Goal: Transaction & Acquisition: Purchase product/service

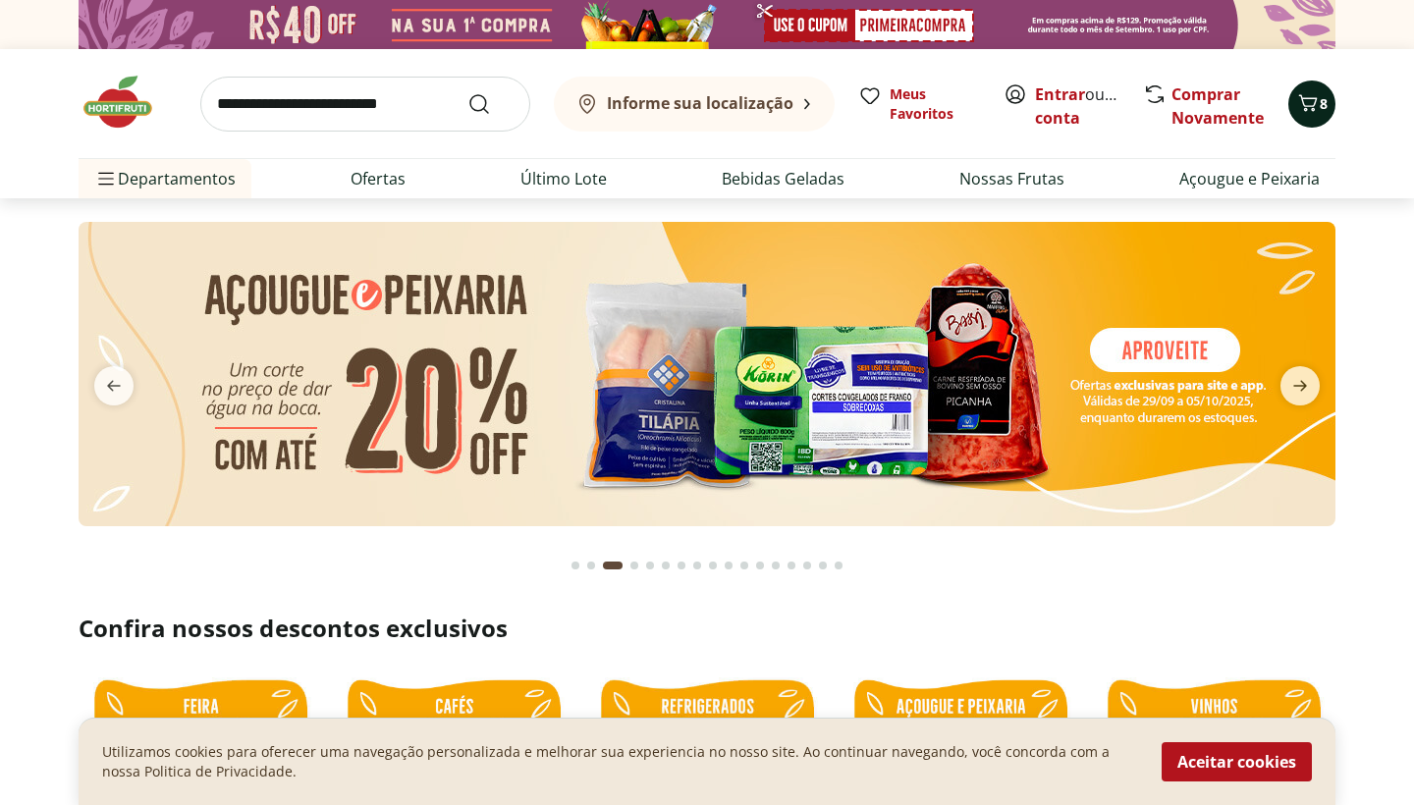
click at [1321, 111] on span "8" at bounding box center [1324, 103] width 8 height 19
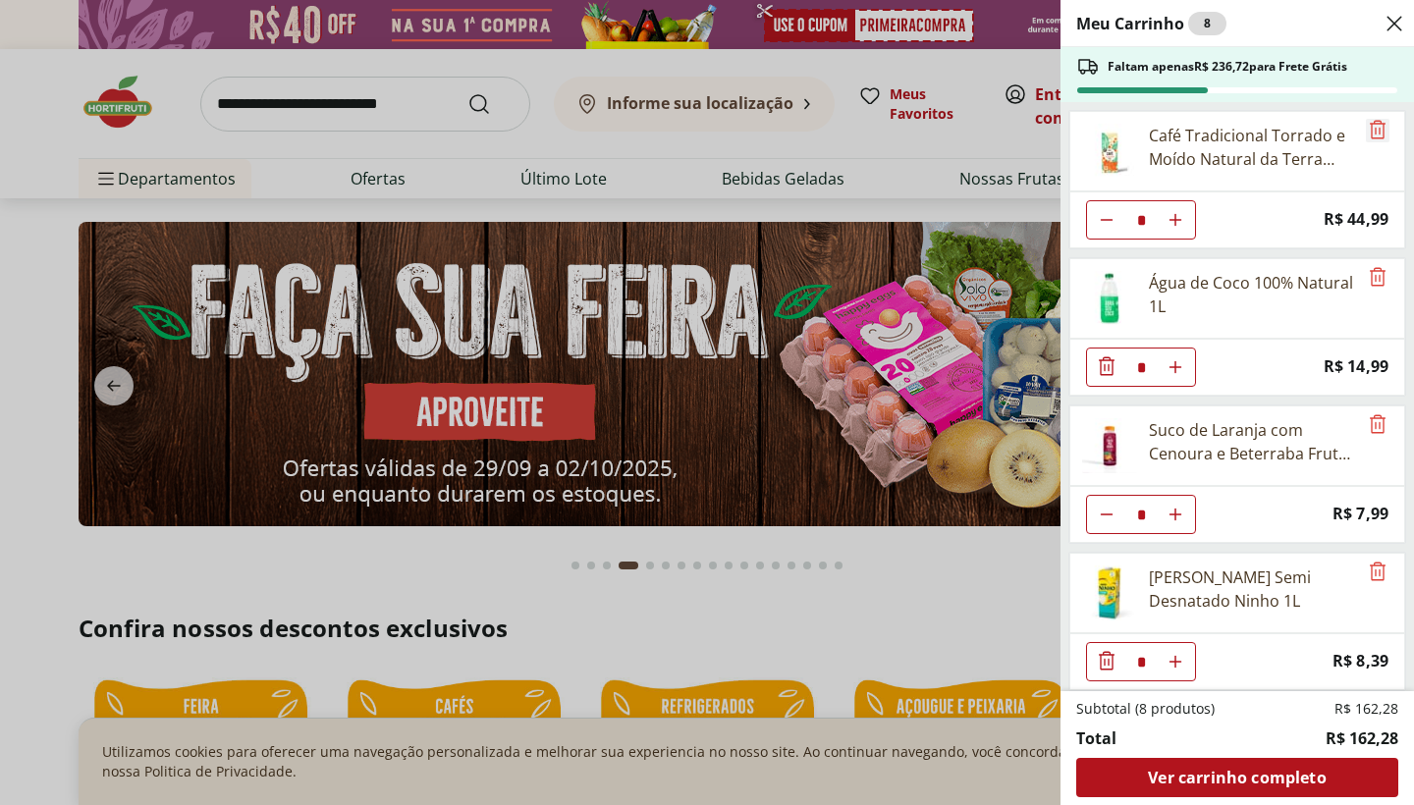
click at [1369, 128] on icon "Remove" at bounding box center [1378, 130] width 24 height 24
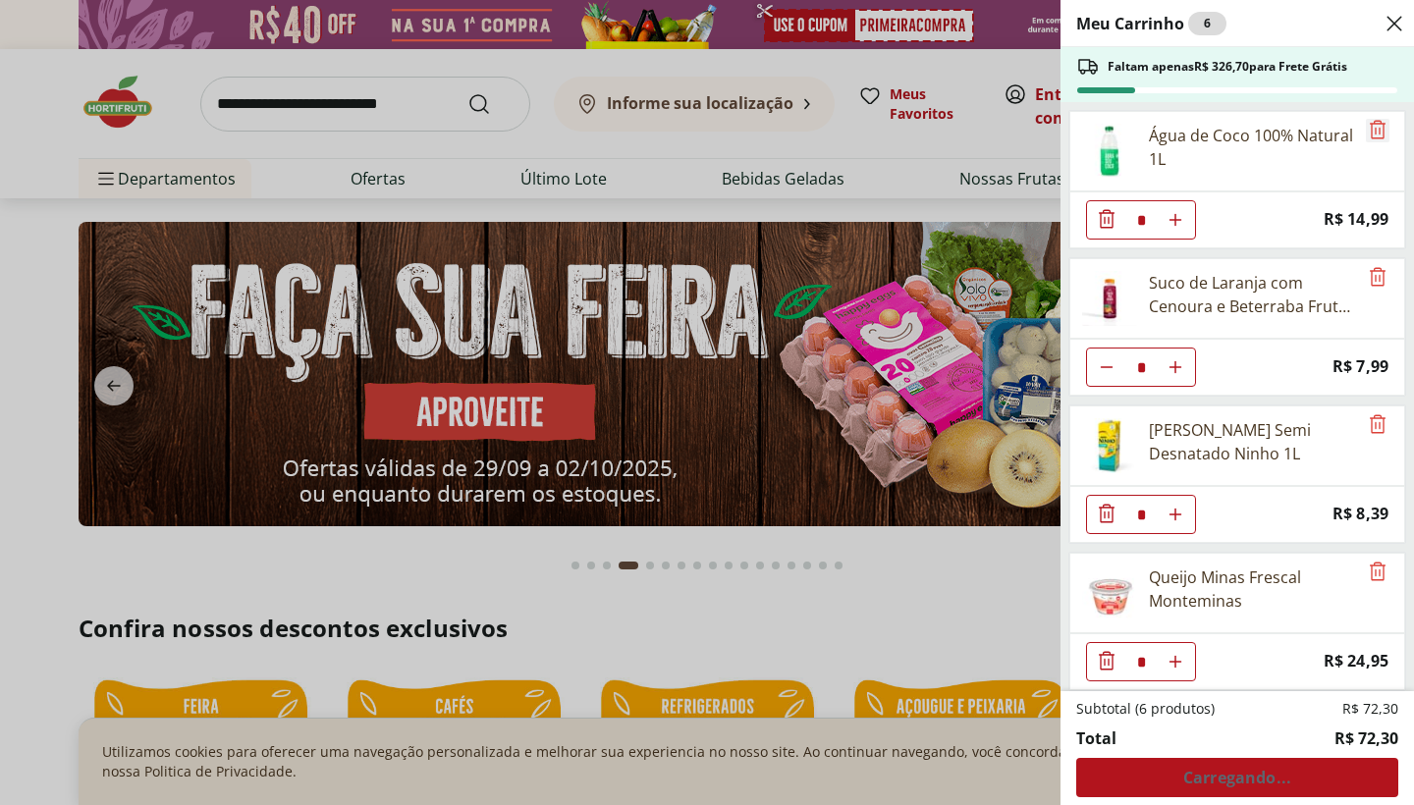
click at [1369, 131] on icon "Remove" at bounding box center [1378, 130] width 24 height 24
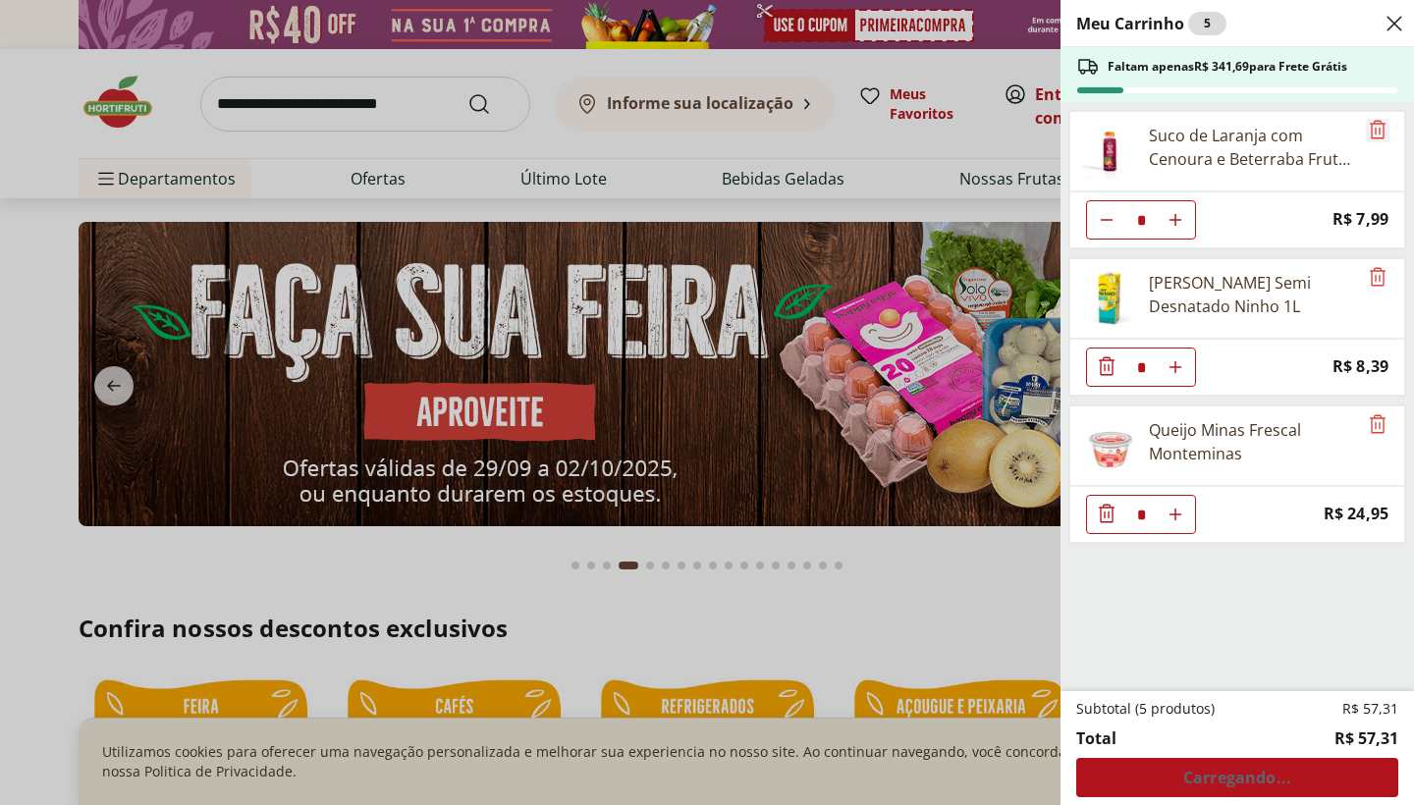
click at [1370, 135] on icon "Remove" at bounding box center [1378, 130] width 24 height 24
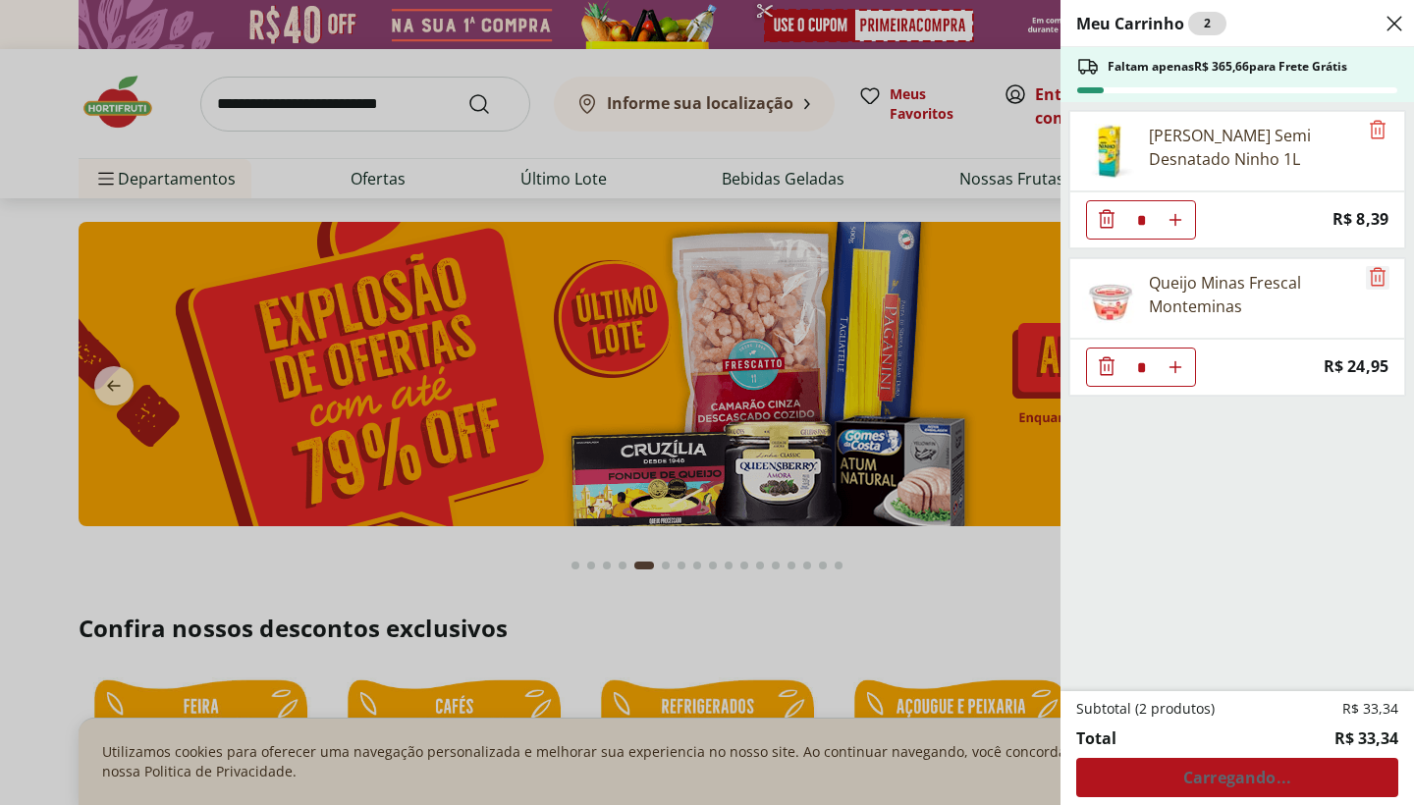
click at [1373, 275] on icon "Remove" at bounding box center [1378, 277] width 24 height 24
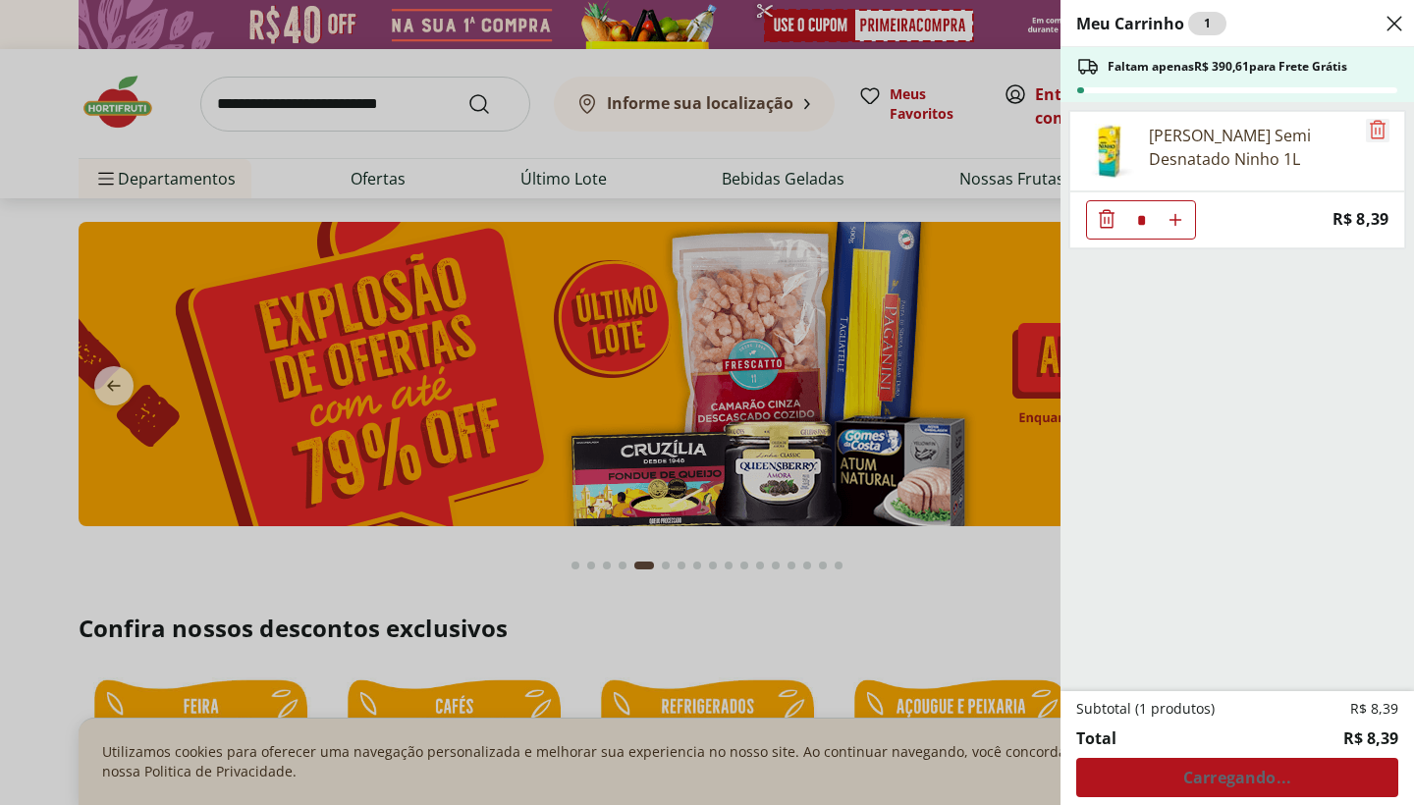
click at [1370, 129] on icon "Remove" at bounding box center [1378, 130] width 24 height 24
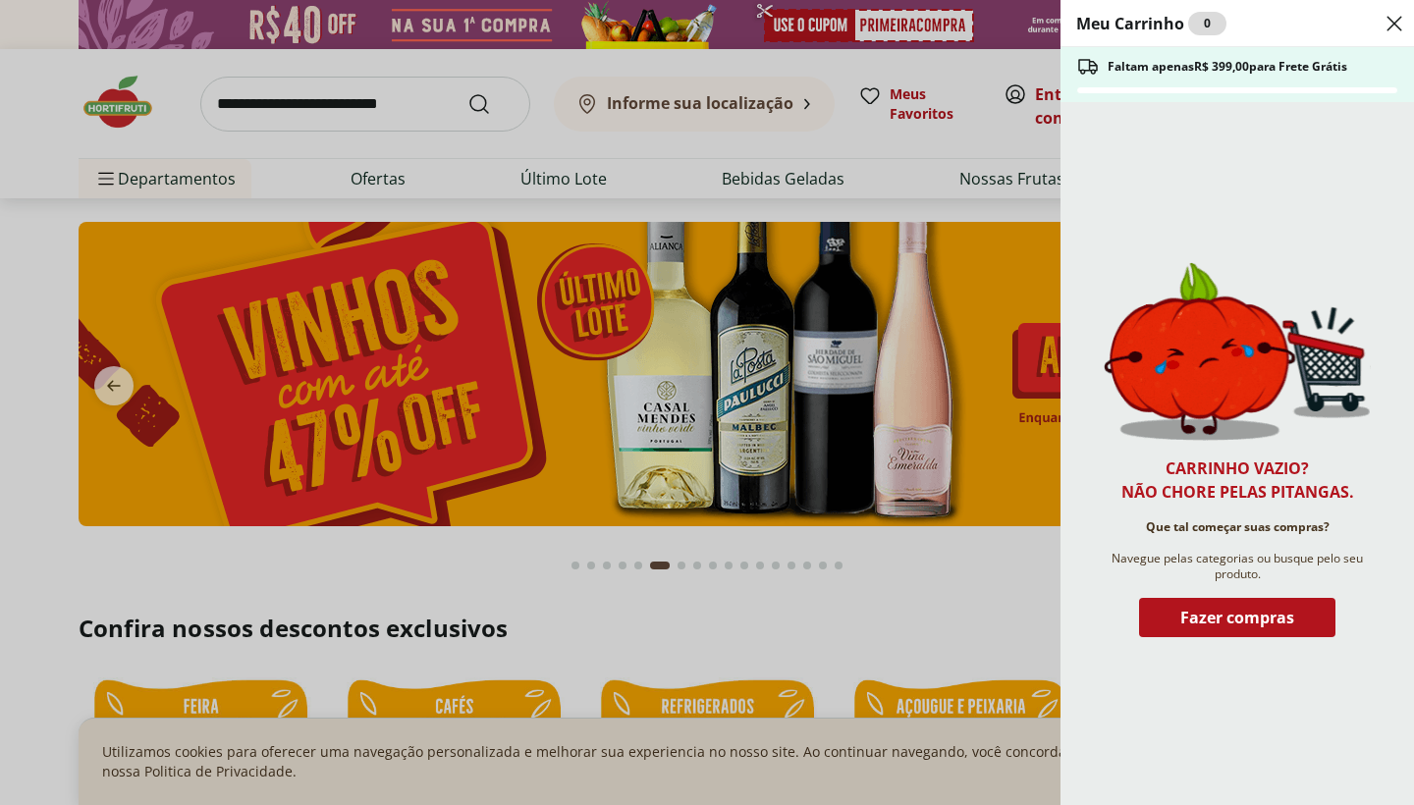
click at [797, 606] on div "Meu Carrinho 0 Faltam apenas R$ 399,00 para Frete Grátis Carrinho vazio? Não ch…" at bounding box center [707, 402] width 1414 height 805
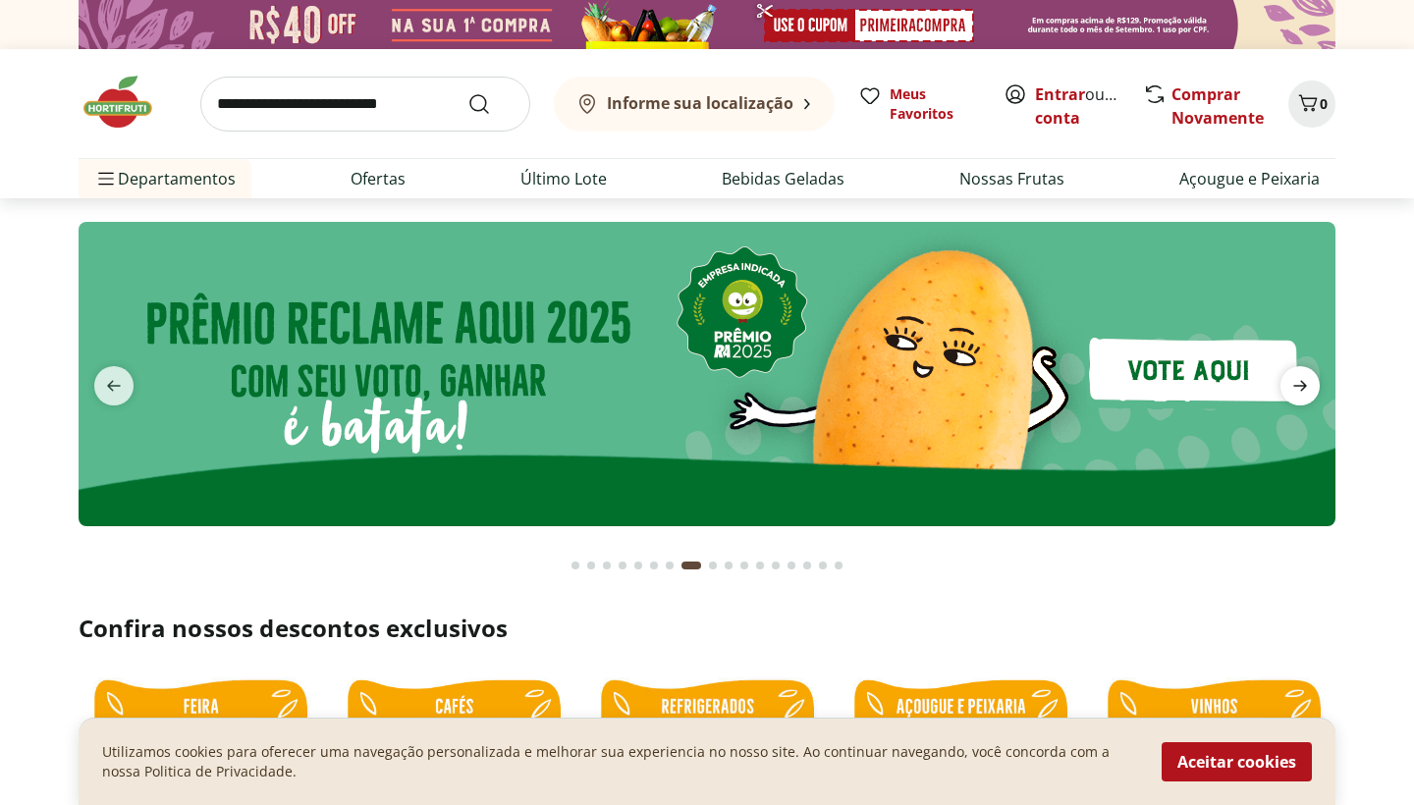
click at [1299, 379] on icon "next" at bounding box center [1300, 386] width 24 height 24
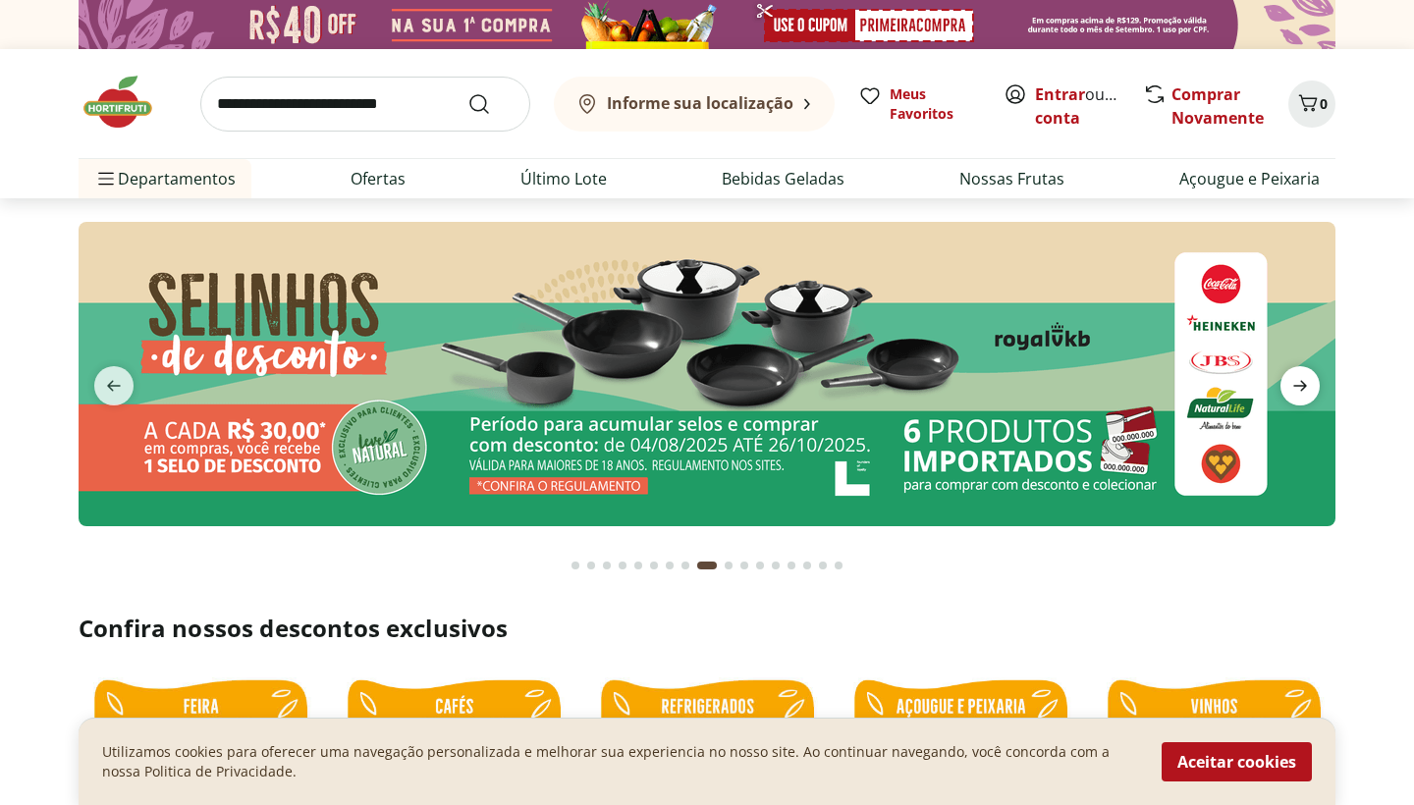
click at [1299, 376] on icon "next" at bounding box center [1300, 386] width 24 height 24
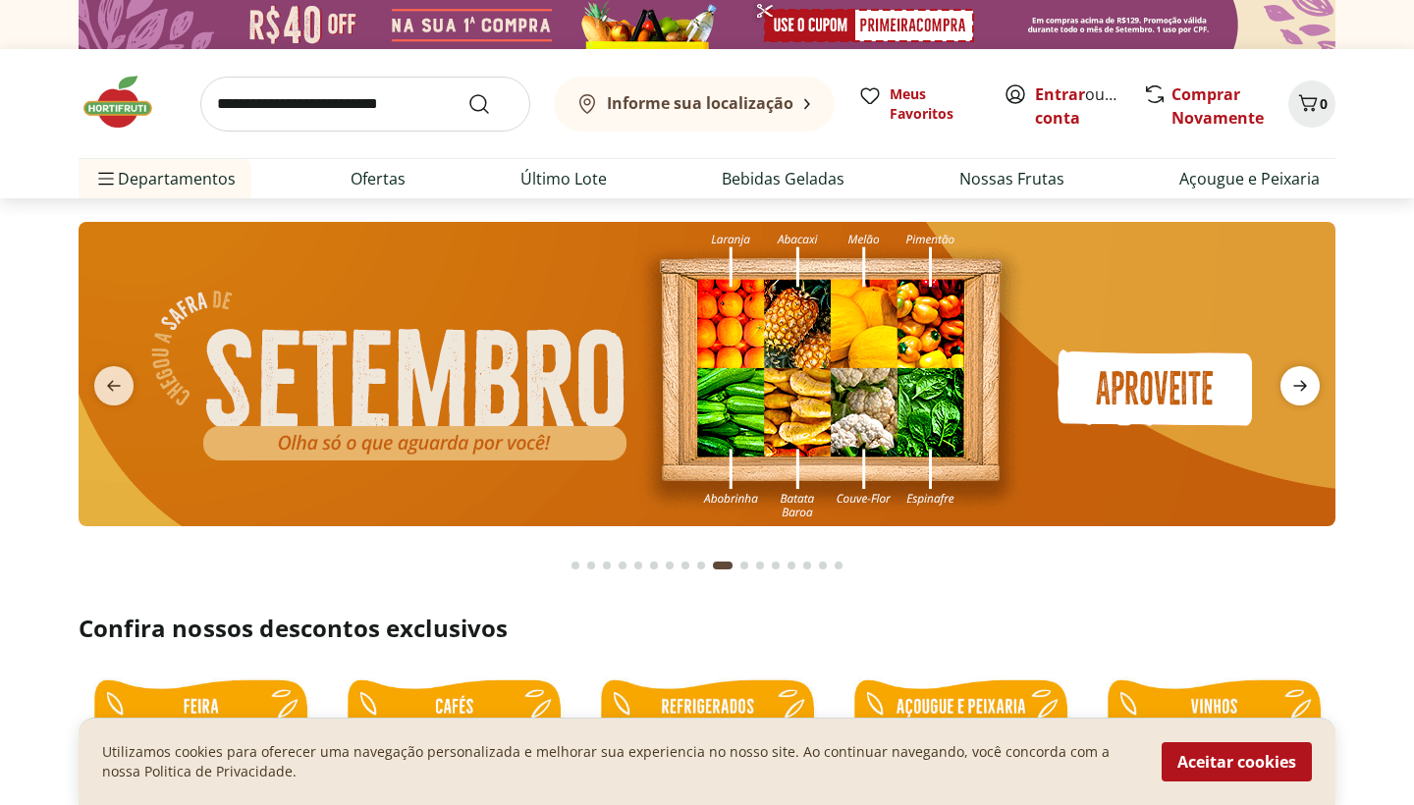
click at [1299, 374] on icon "next" at bounding box center [1300, 386] width 24 height 24
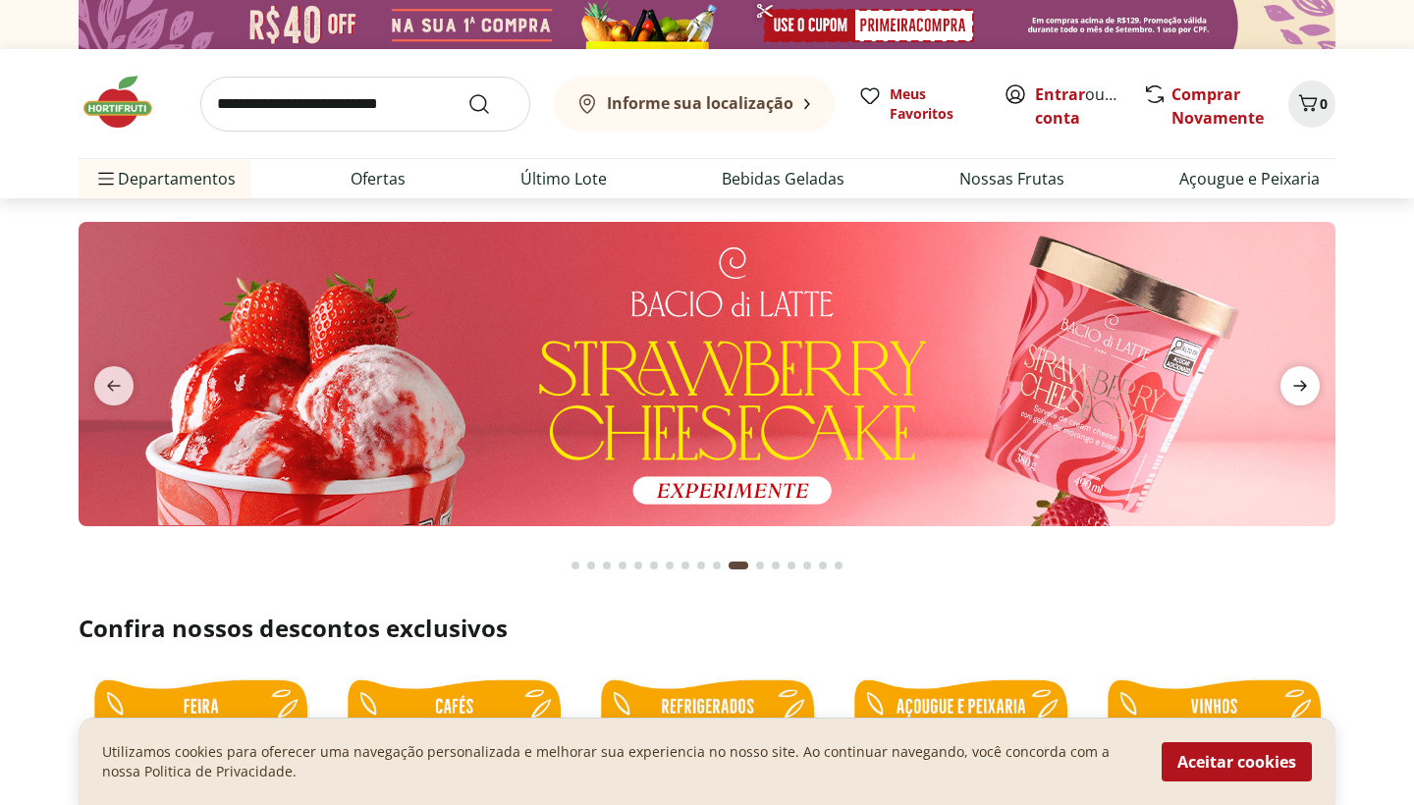
click at [1299, 373] on span "next" at bounding box center [1299, 385] width 39 height 39
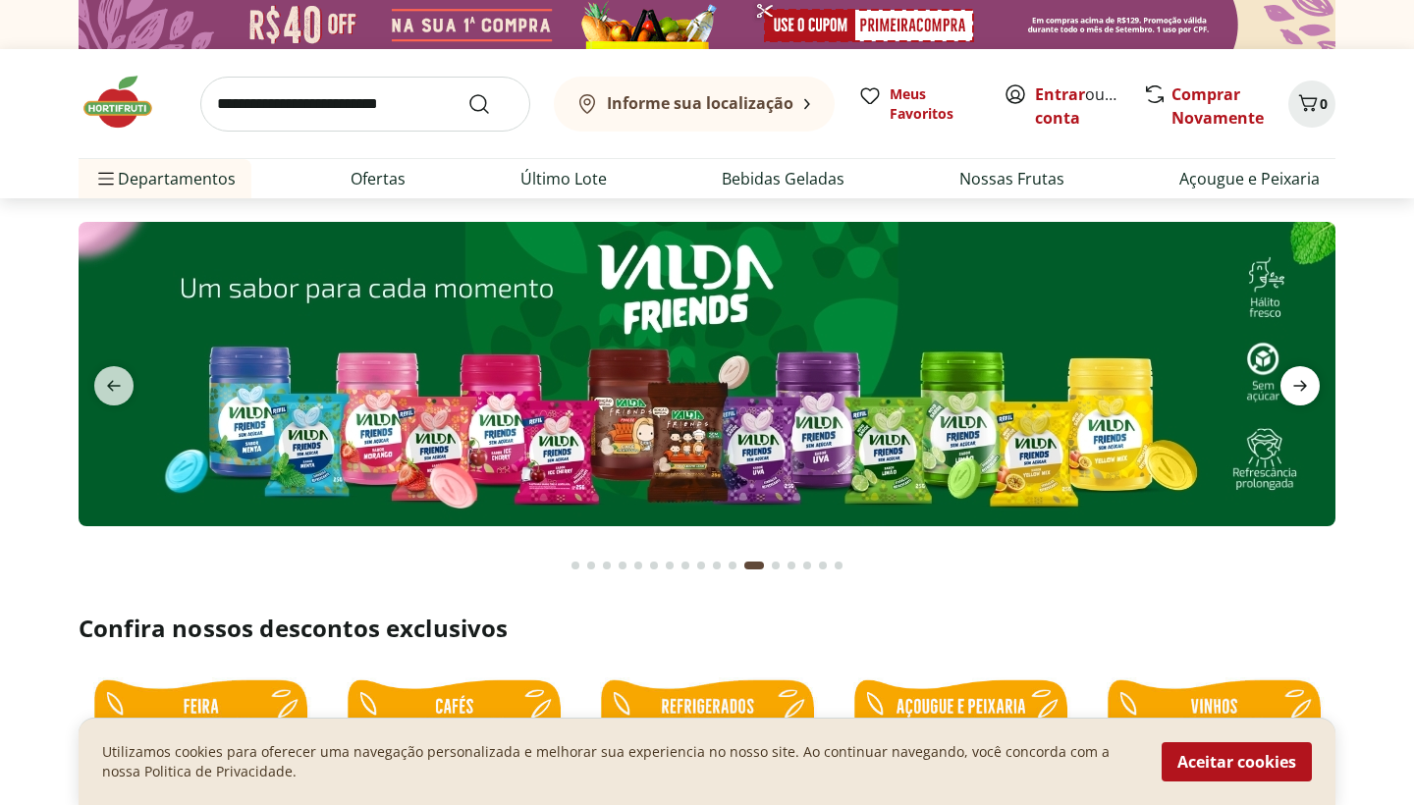
click at [1299, 372] on span "next" at bounding box center [1299, 385] width 39 height 39
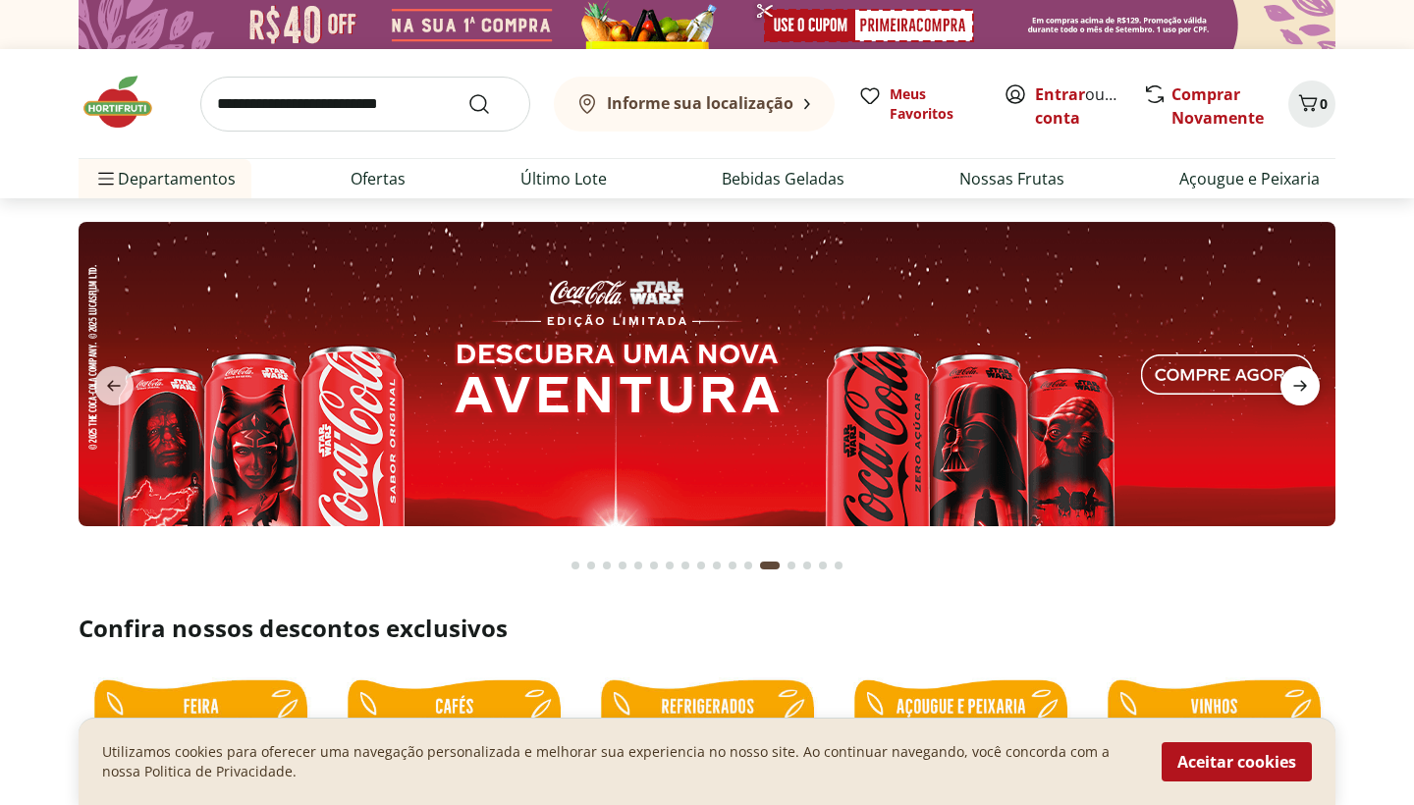
click at [1299, 372] on span "next" at bounding box center [1299, 385] width 39 height 39
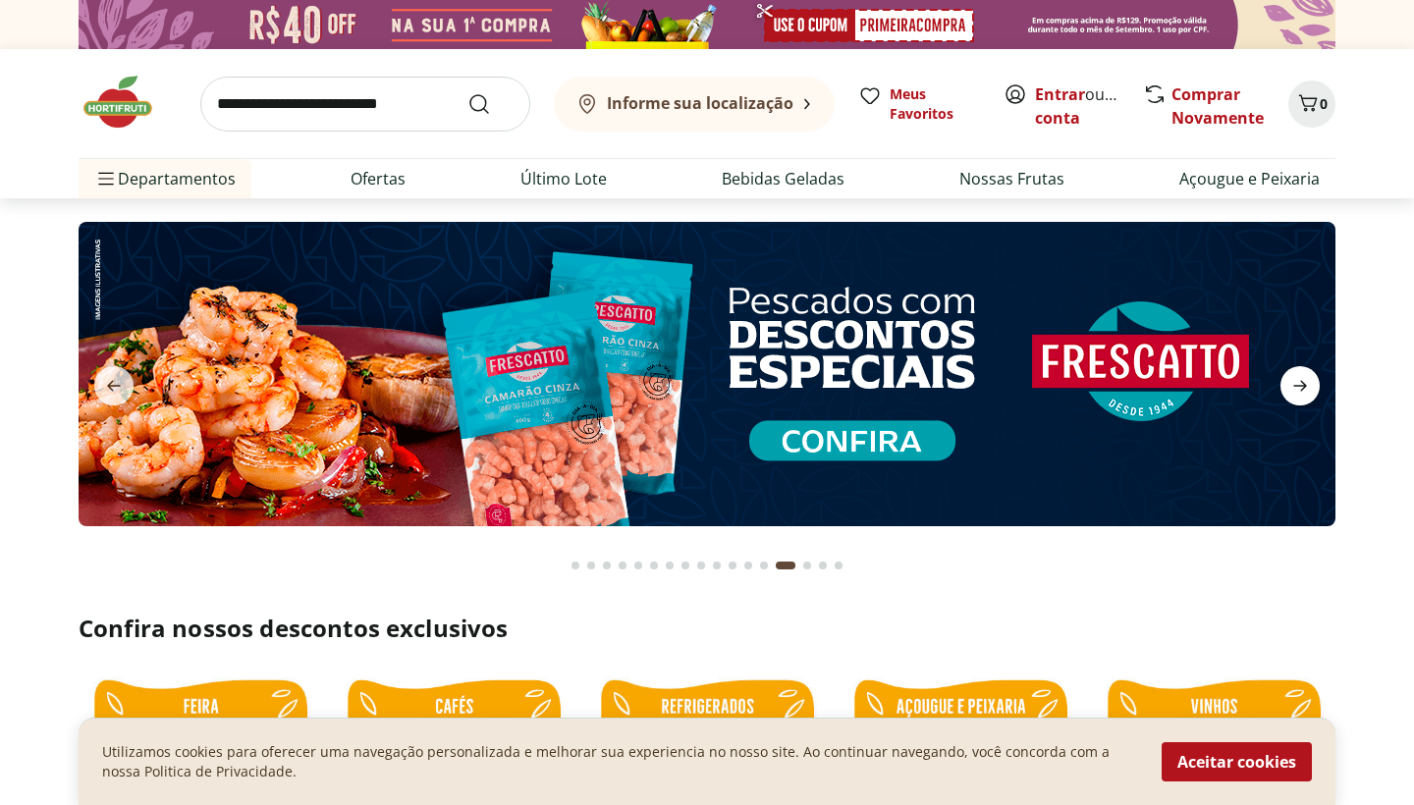
click at [1299, 372] on span "next" at bounding box center [1299, 385] width 39 height 39
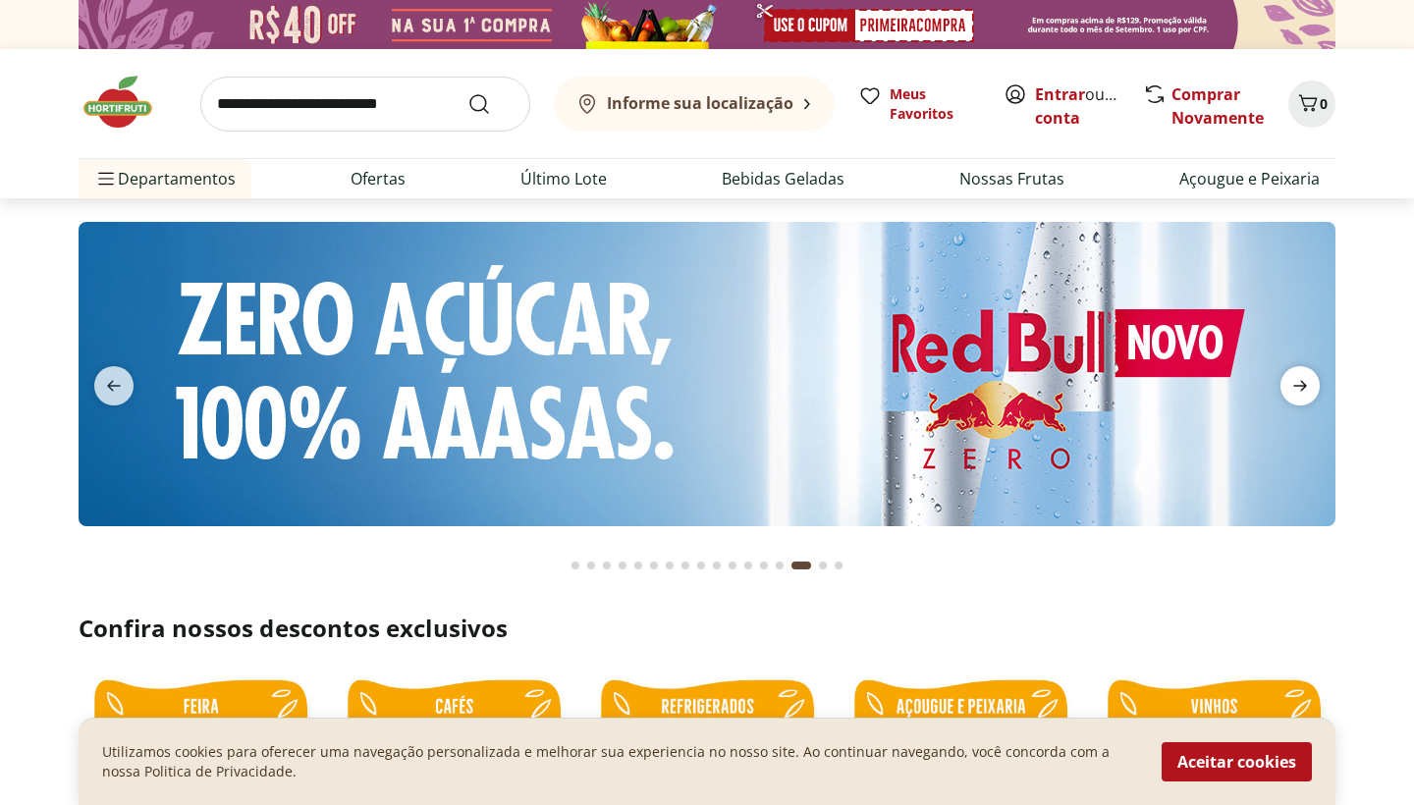
click at [1299, 372] on span "next" at bounding box center [1299, 385] width 39 height 39
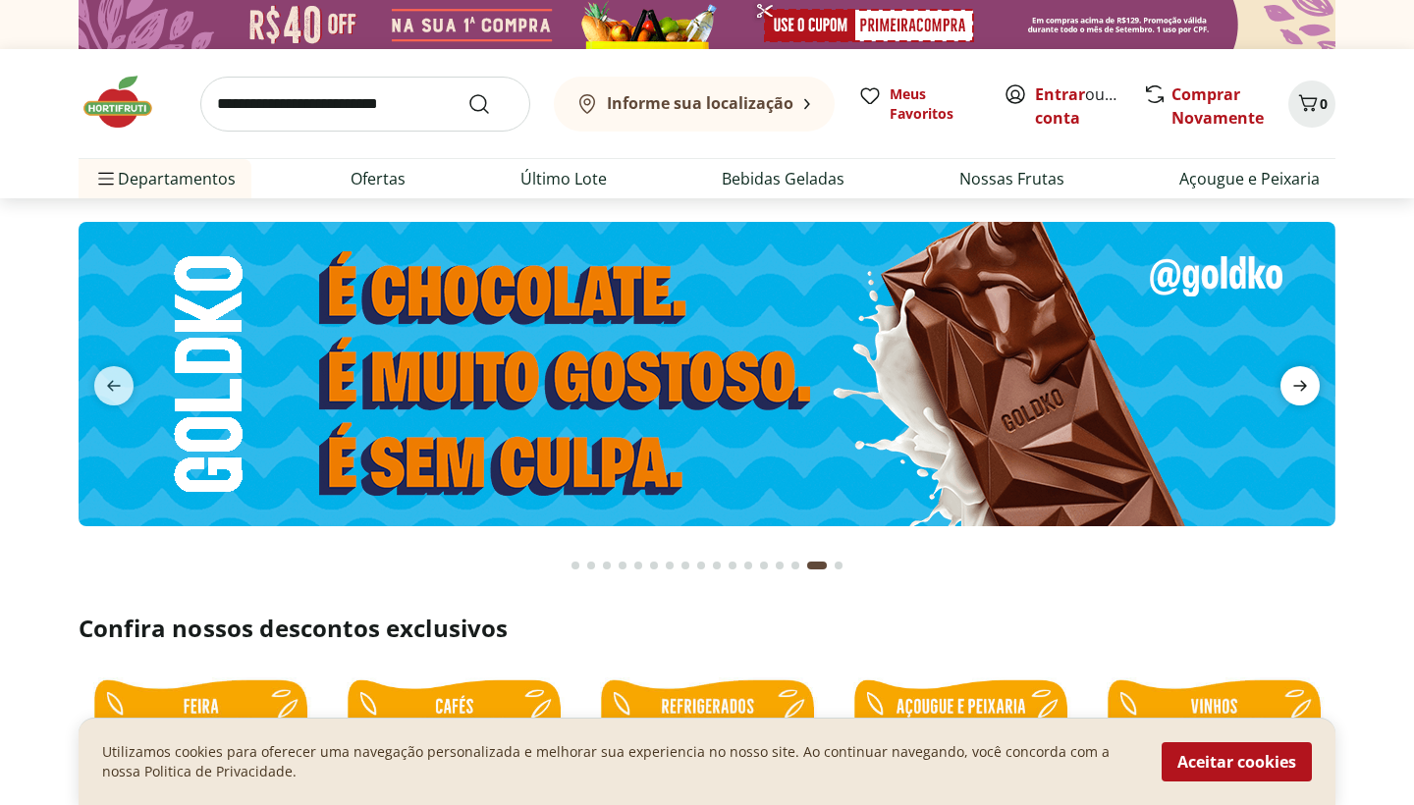
click at [1298, 372] on span "next" at bounding box center [1299, 385] width 39 height 39
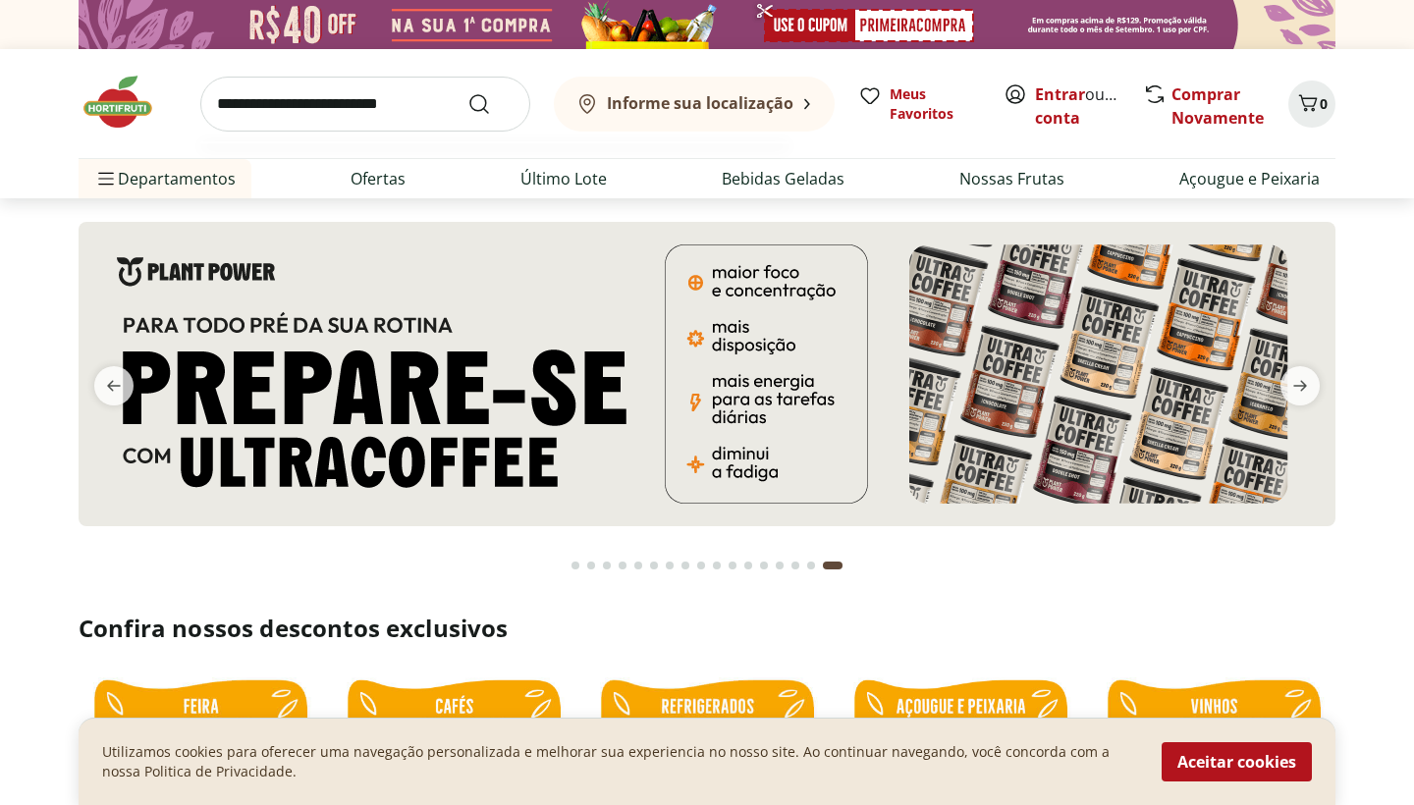
click at [401, 109] on input "search" at bounding box center [365, 104] width 330 height 55
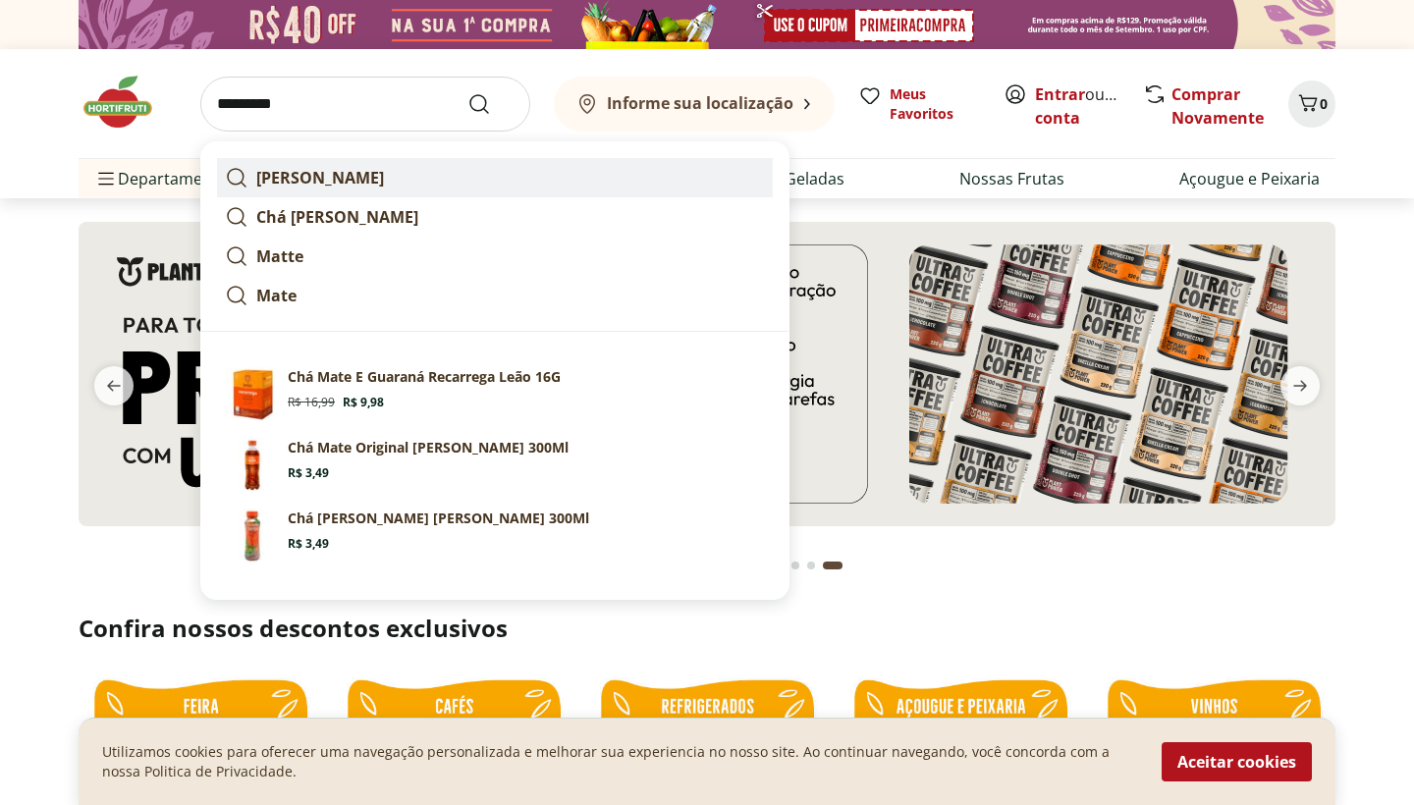
click at [257, 178] on strong "Matte leão" at bounding box center [320, 178] width 128 height 22
type input "**********"
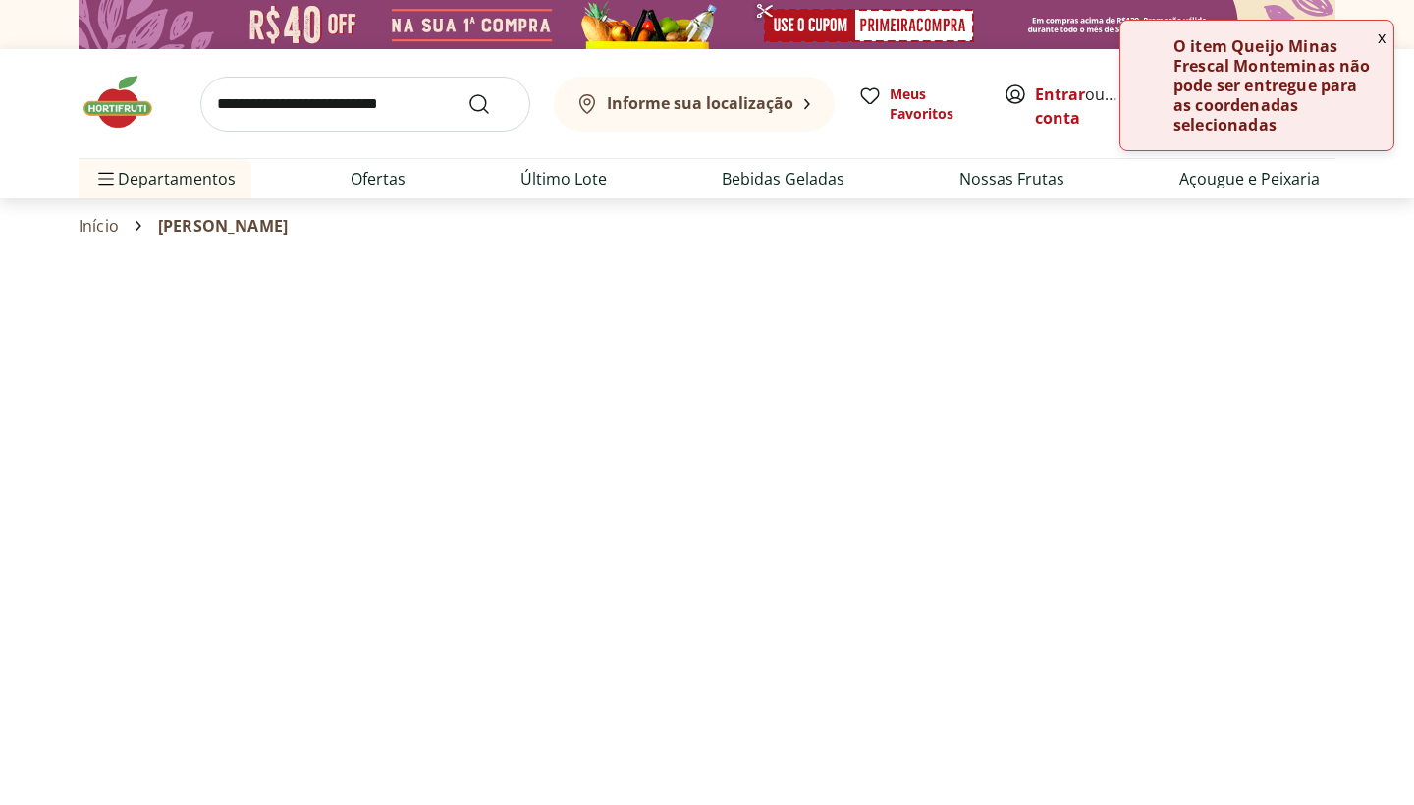
select select "**********"
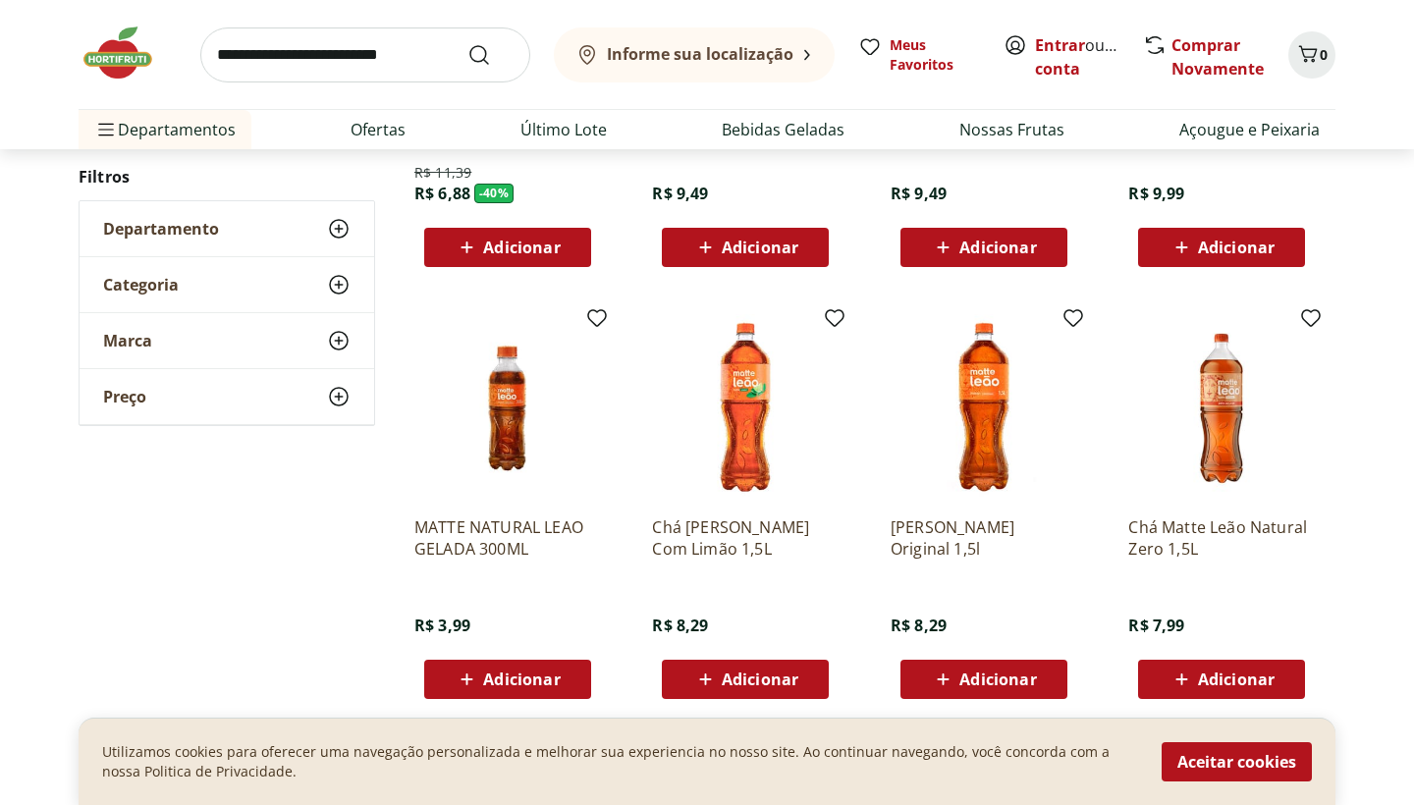
scroll to position [529, 0]
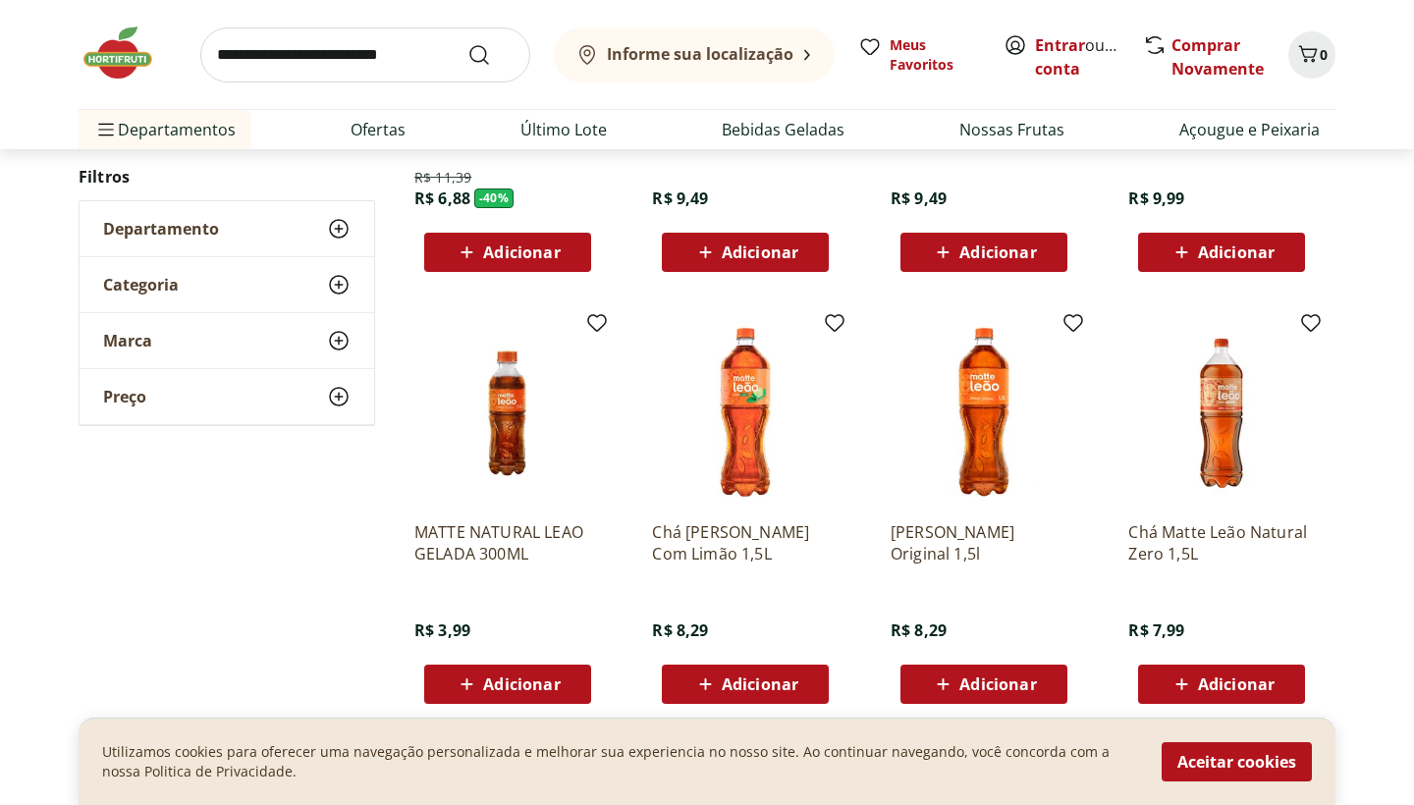
click at [695, 673] on icon at bounding box center [705, 685] width 25 height 24
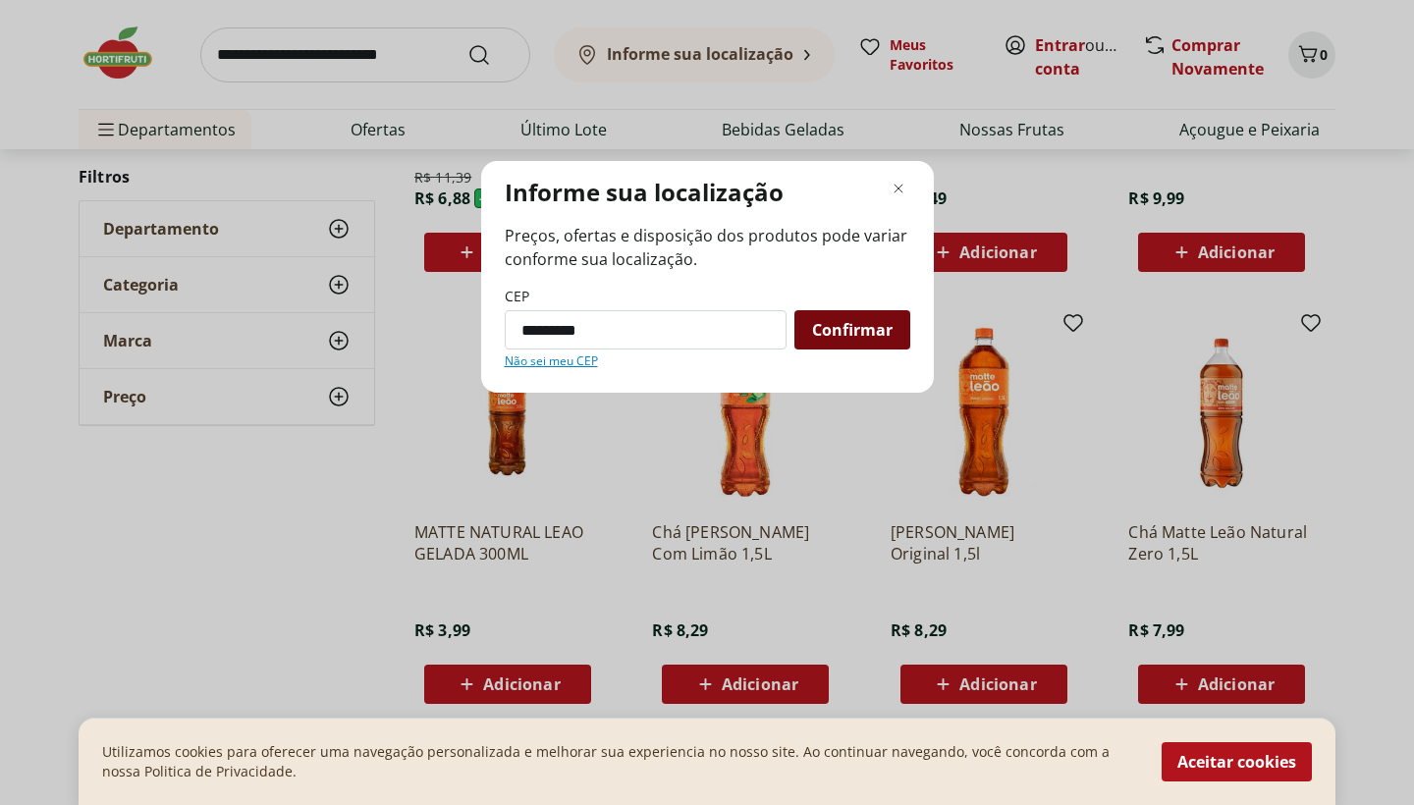
type input "*********"
click at [852, 332] on span "Confirmar" at bounding box center [852, 330] width 81 height 16
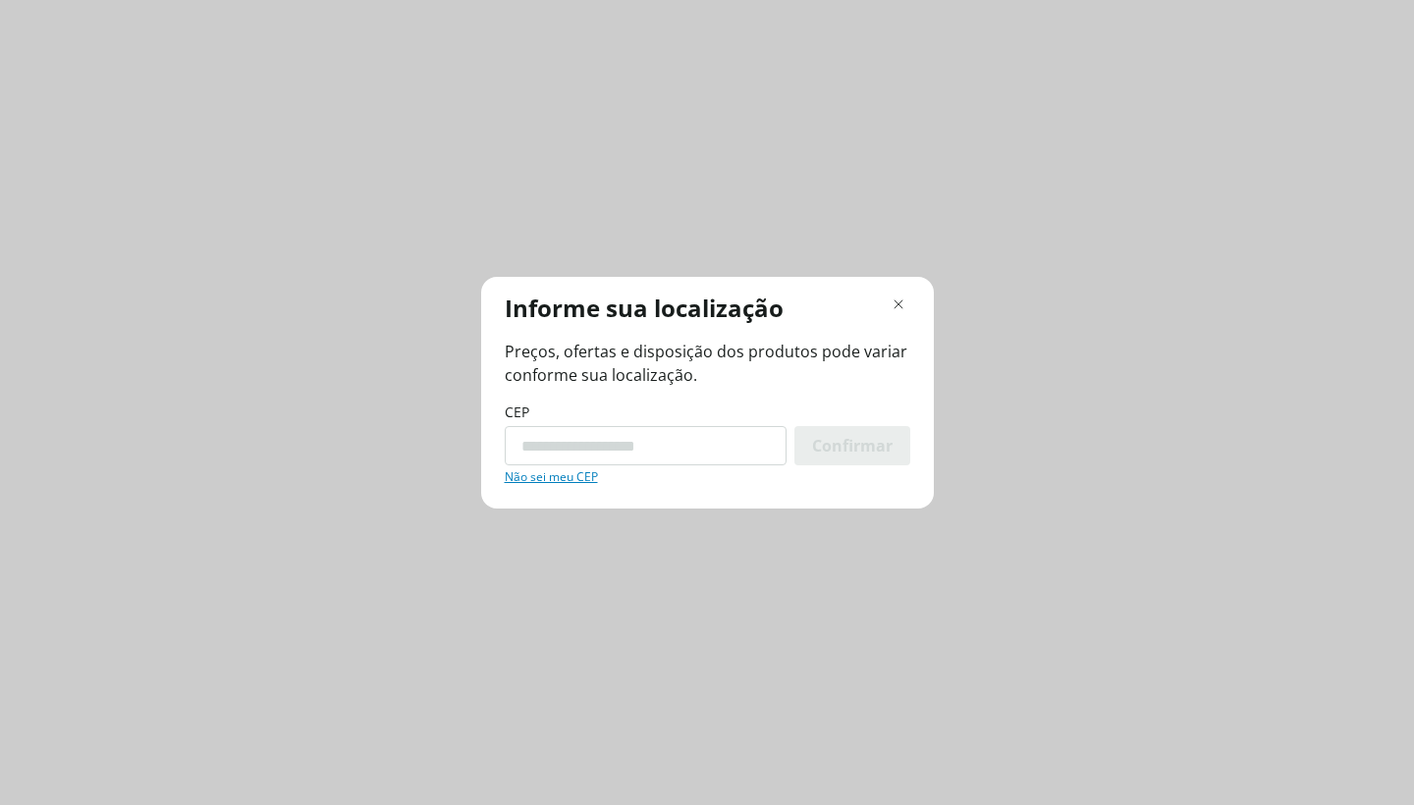
scroll to position [0, 0]
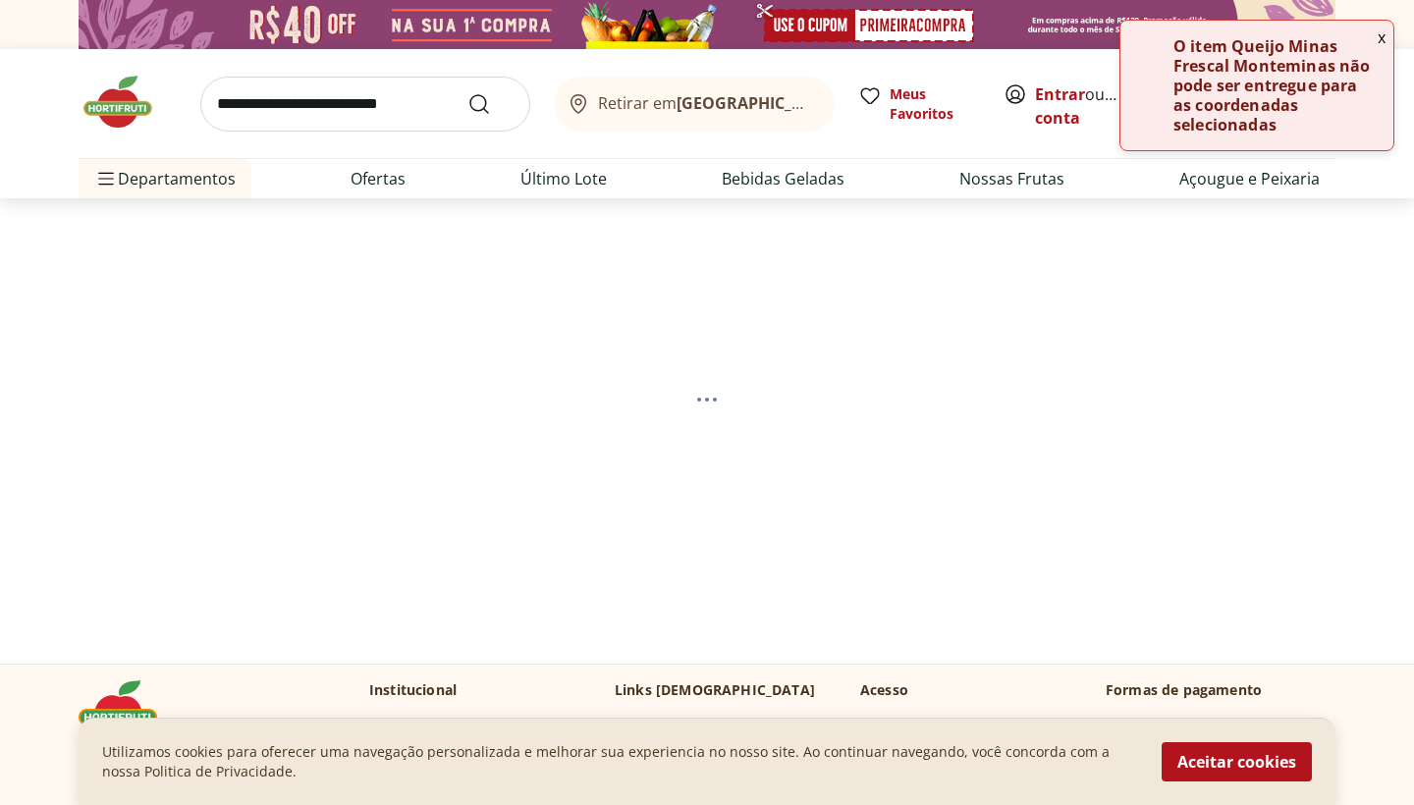
select select "**********"
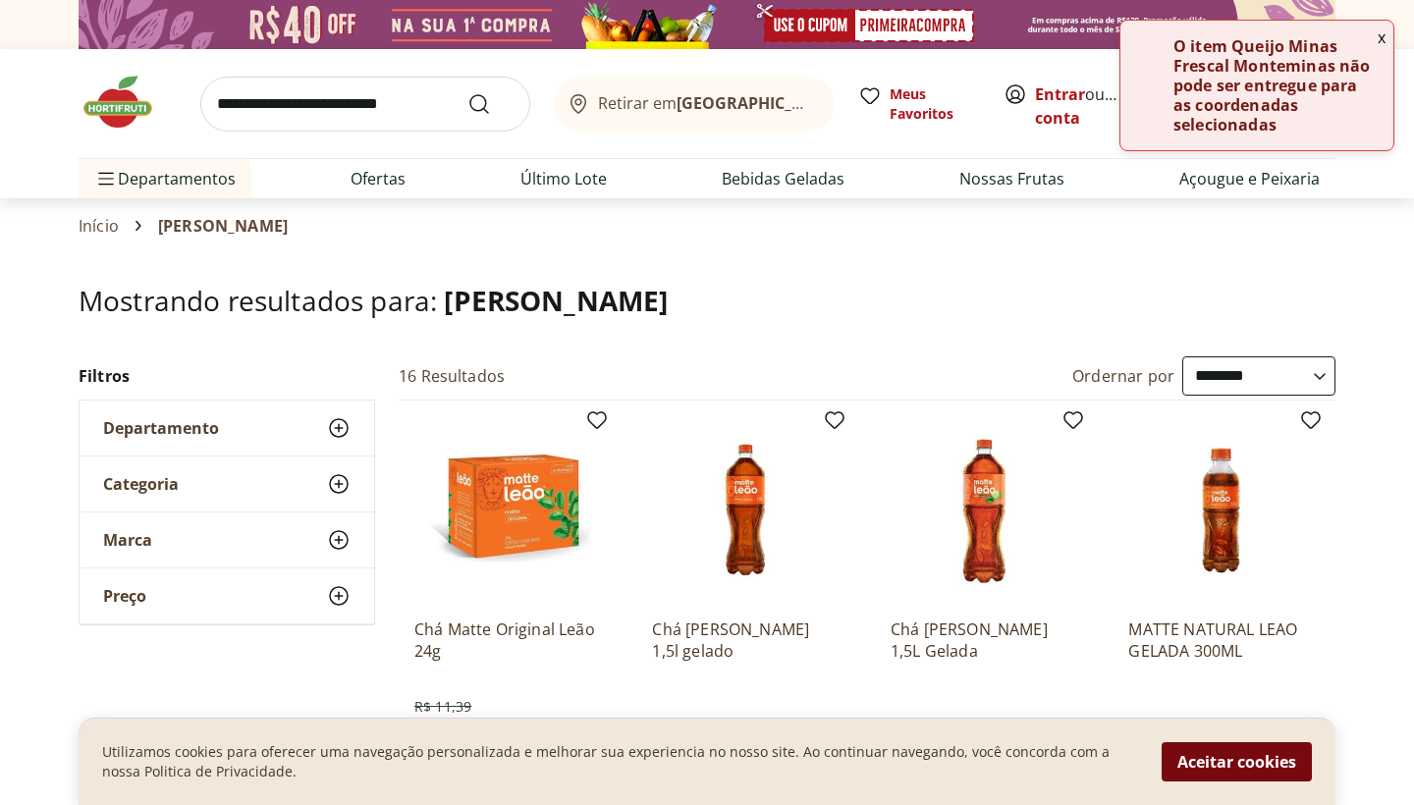
click at [1237, 754] on button "Aceitar cookies" at bounding box center [1237, 761] width 150 height 39
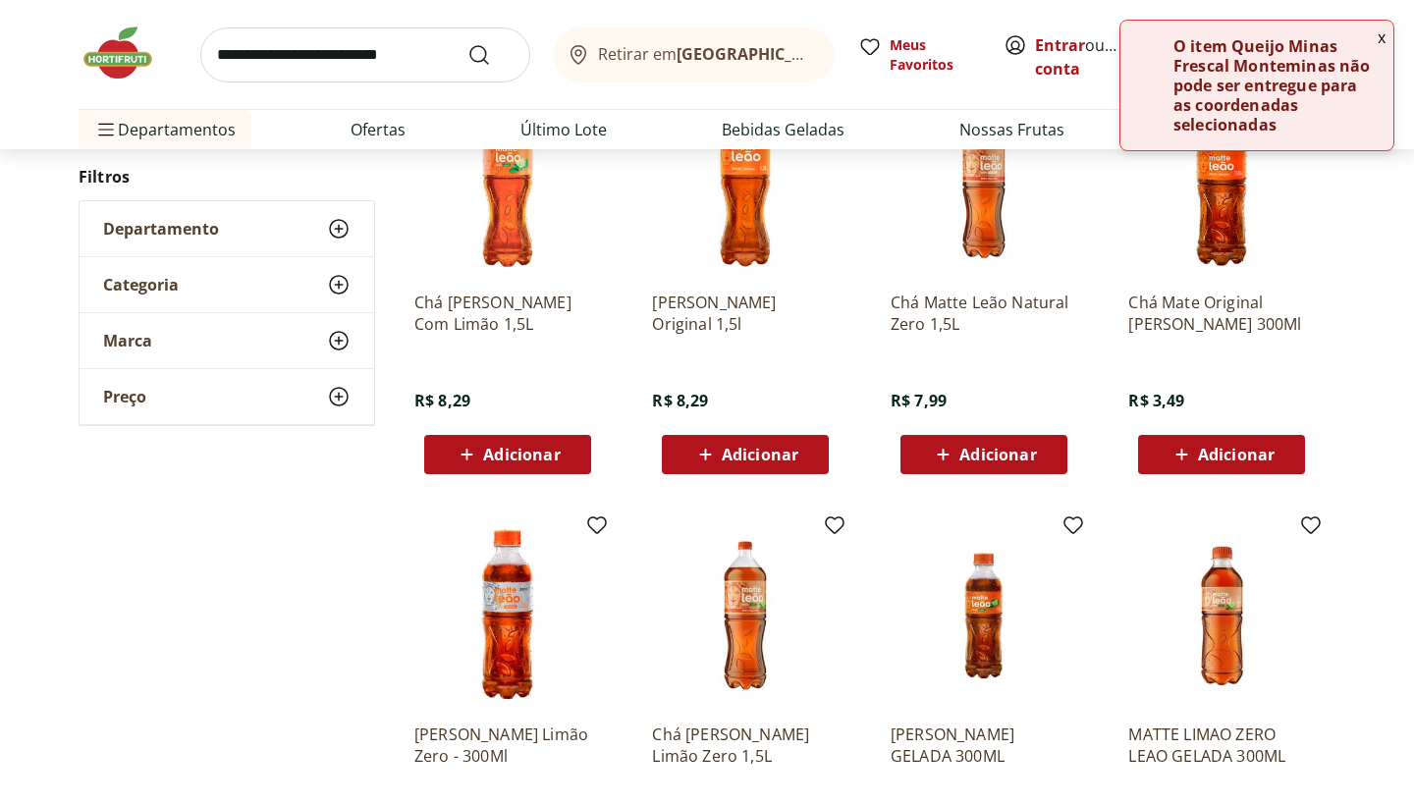
scroll to position [782, 0]
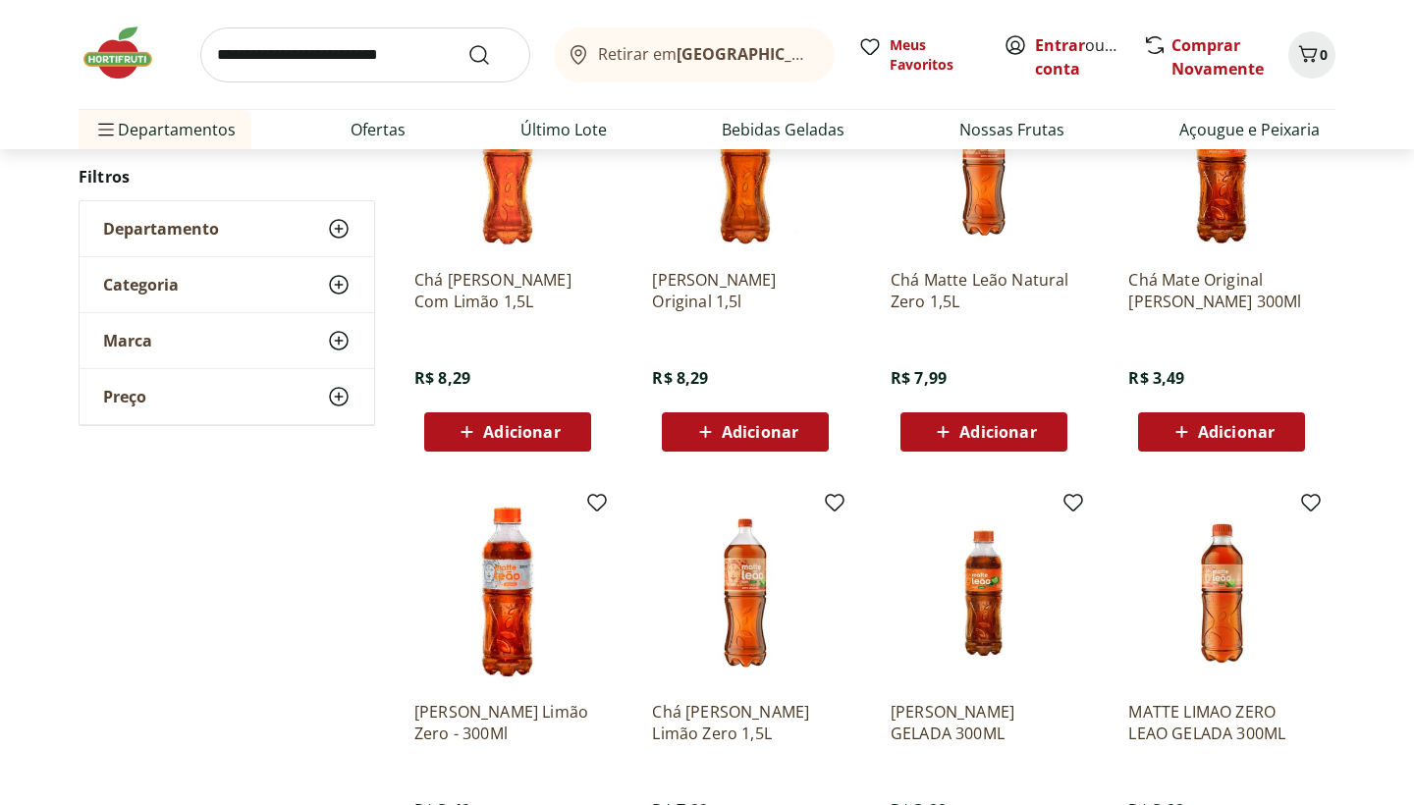
click at [701, 441] on icon at bounding box center [705, 432] width 25 height 24
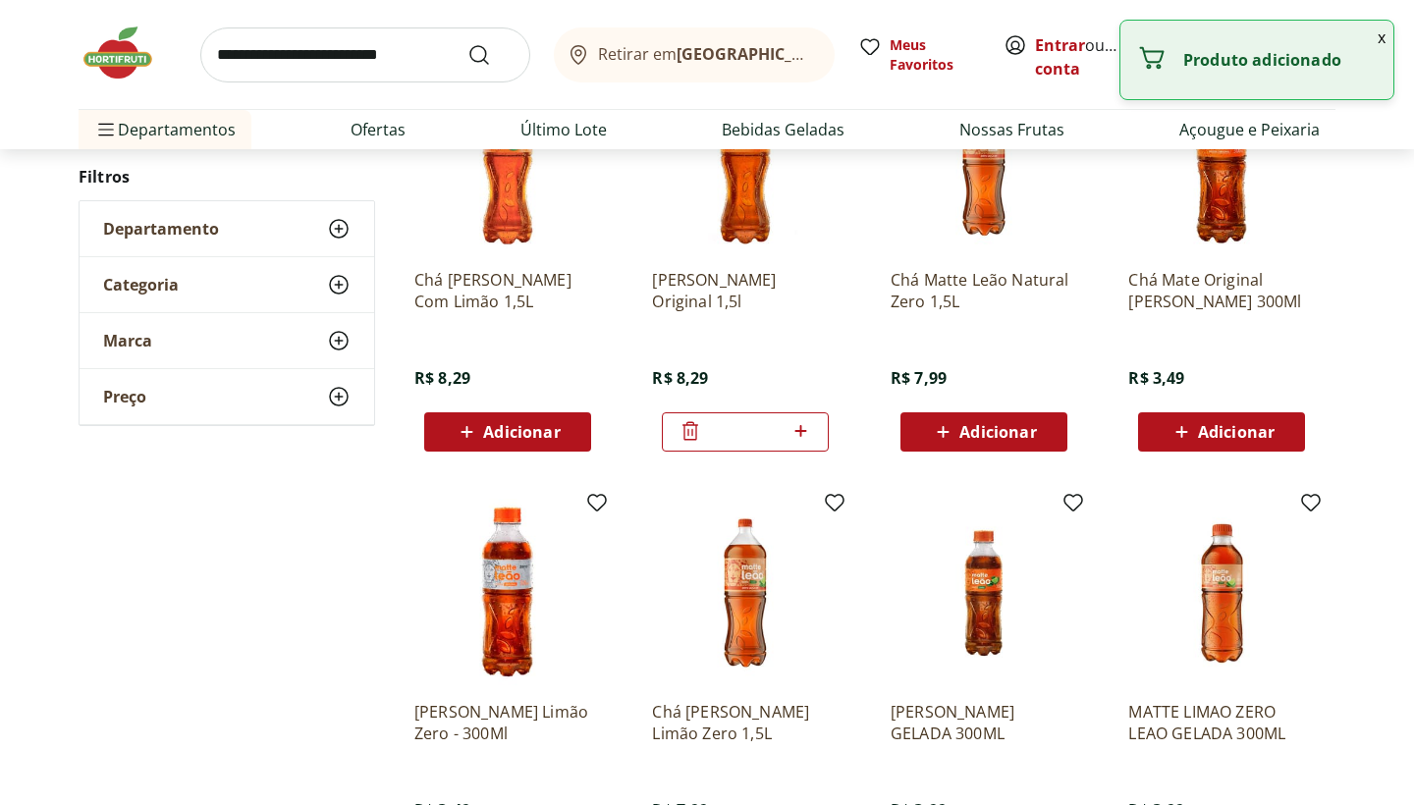
click at [803, 428] on icon at bounding box center [800, 431] width 25 height 24
click at [802, 428] on icon at bounding box center [800, 431] width 25 height 24
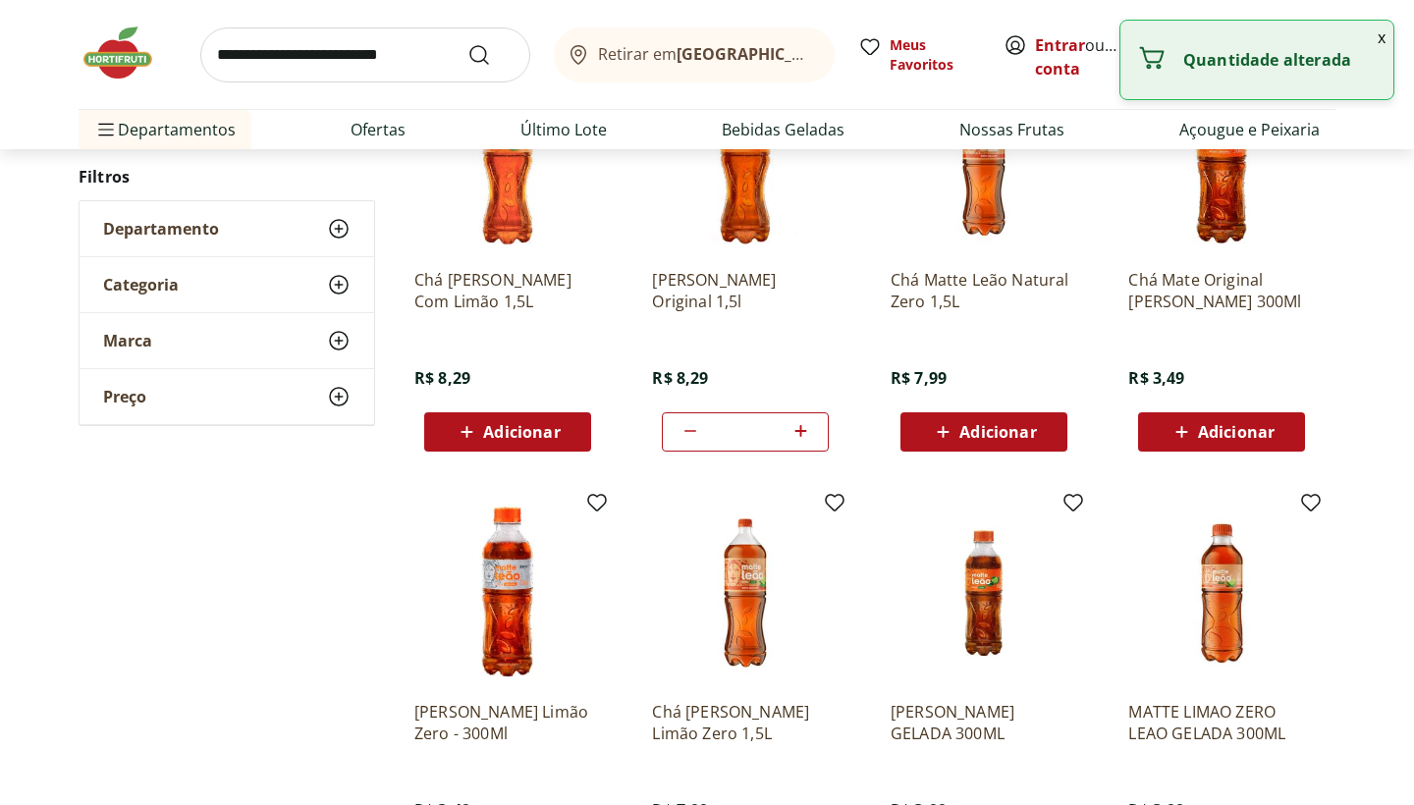
type input "*"
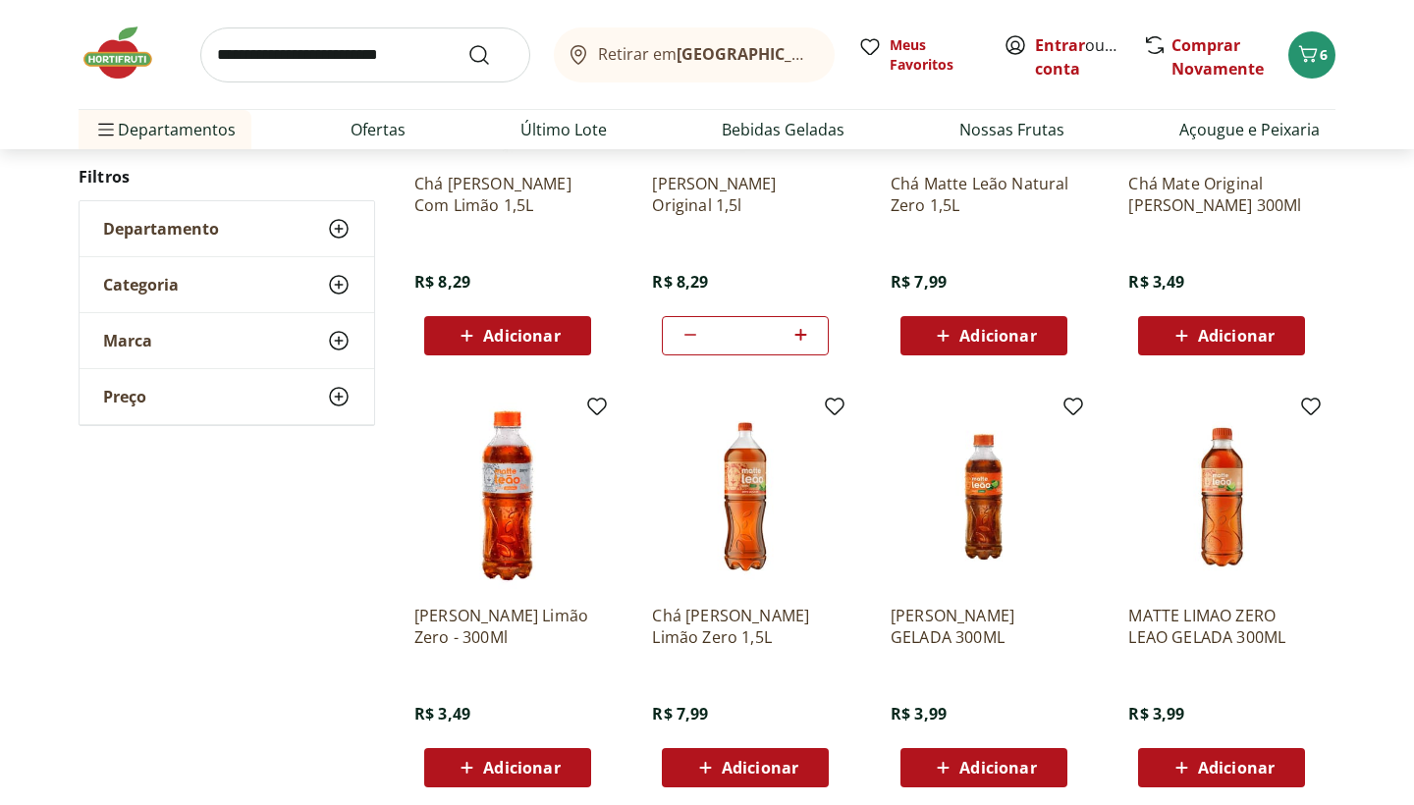
scroll to position [1142, 0]
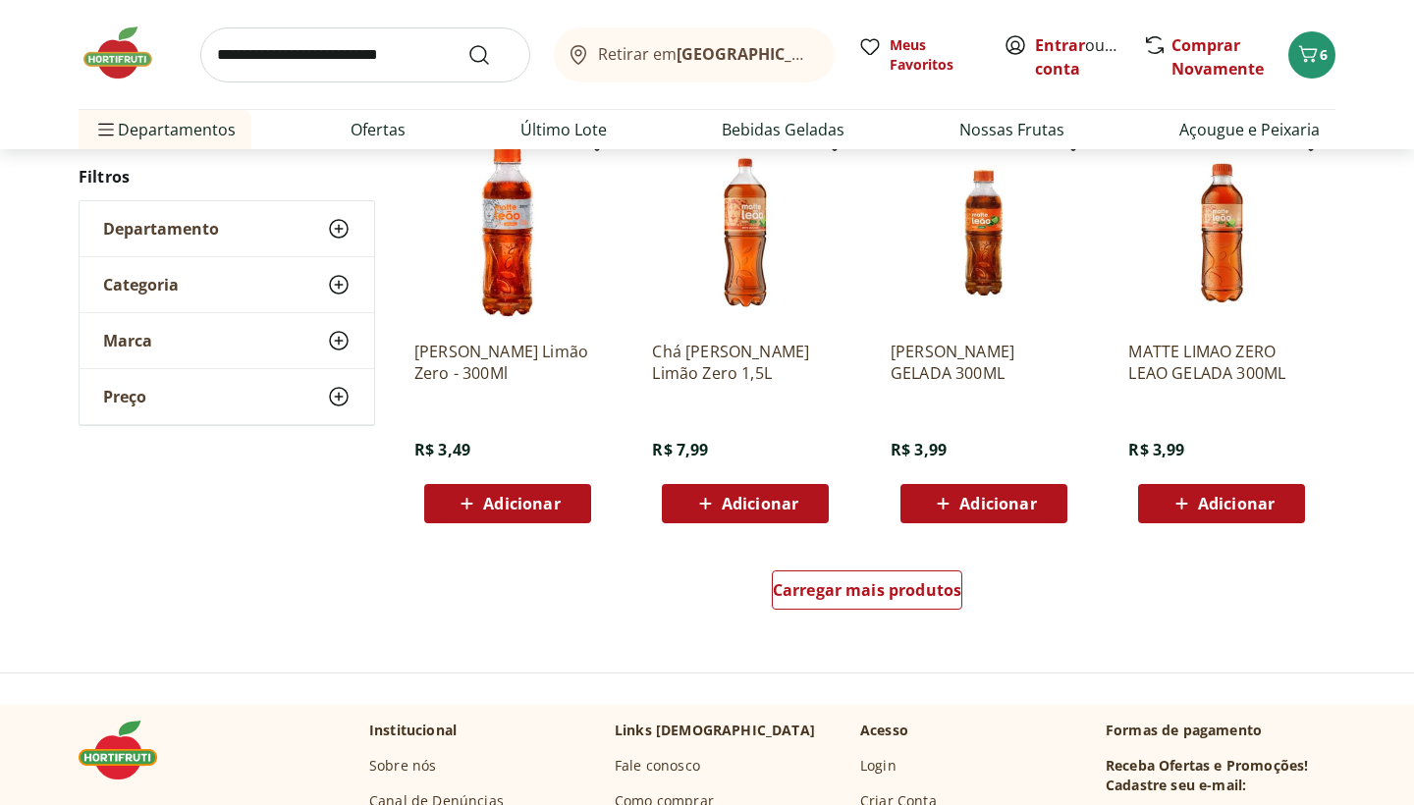
click at [373, 54] on input "search" at bounding box center [365, 54] width 330 height 55
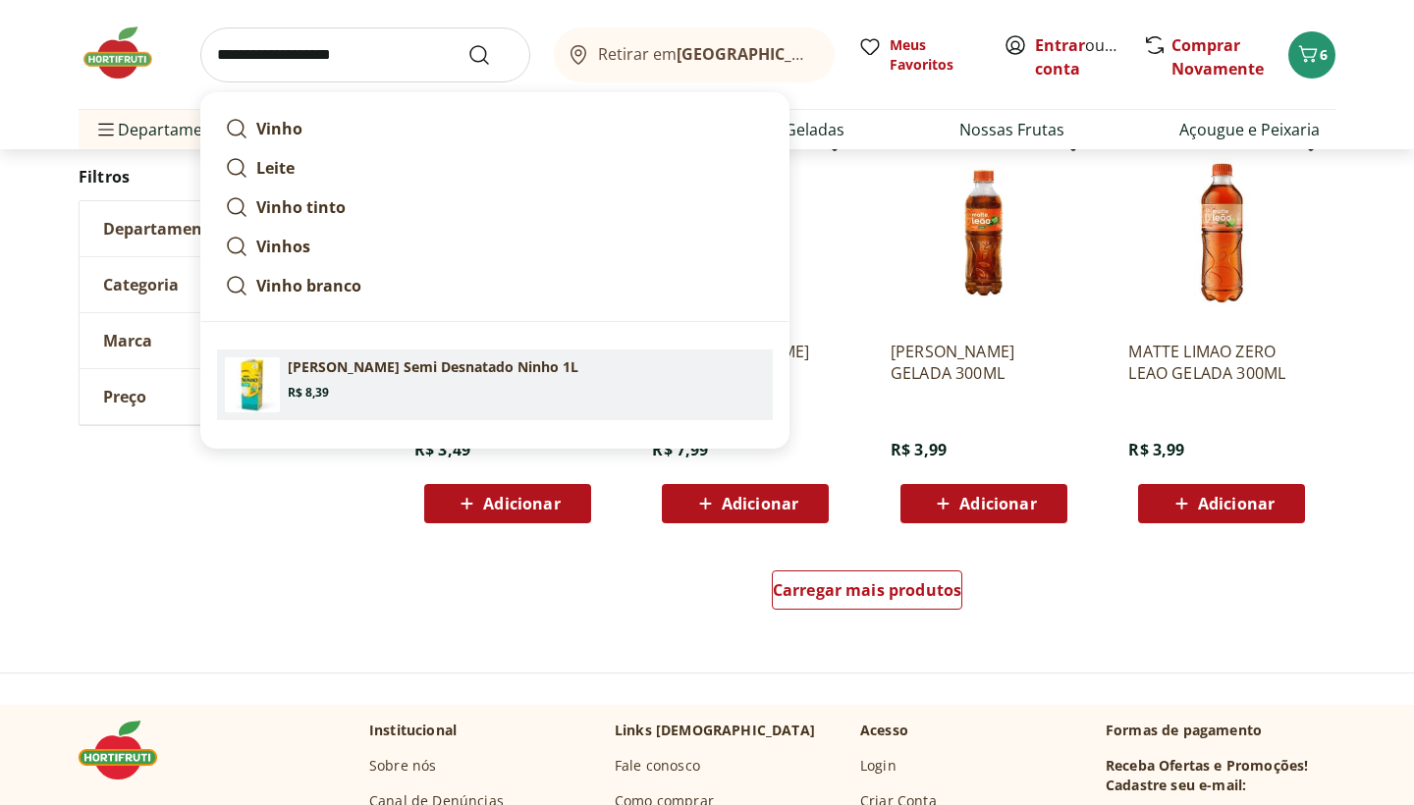
drag, startPoint x: 352, startPoint y: 104, endPoint x: 313, endPoint y: 356, distance: 255.2
click at [314, 381] on section "Leite Levinho Semi Desnatado Ninho 1L Price: R$ 8,39" at bounding box center [526, 378] width 477 height 43
type input "**********"
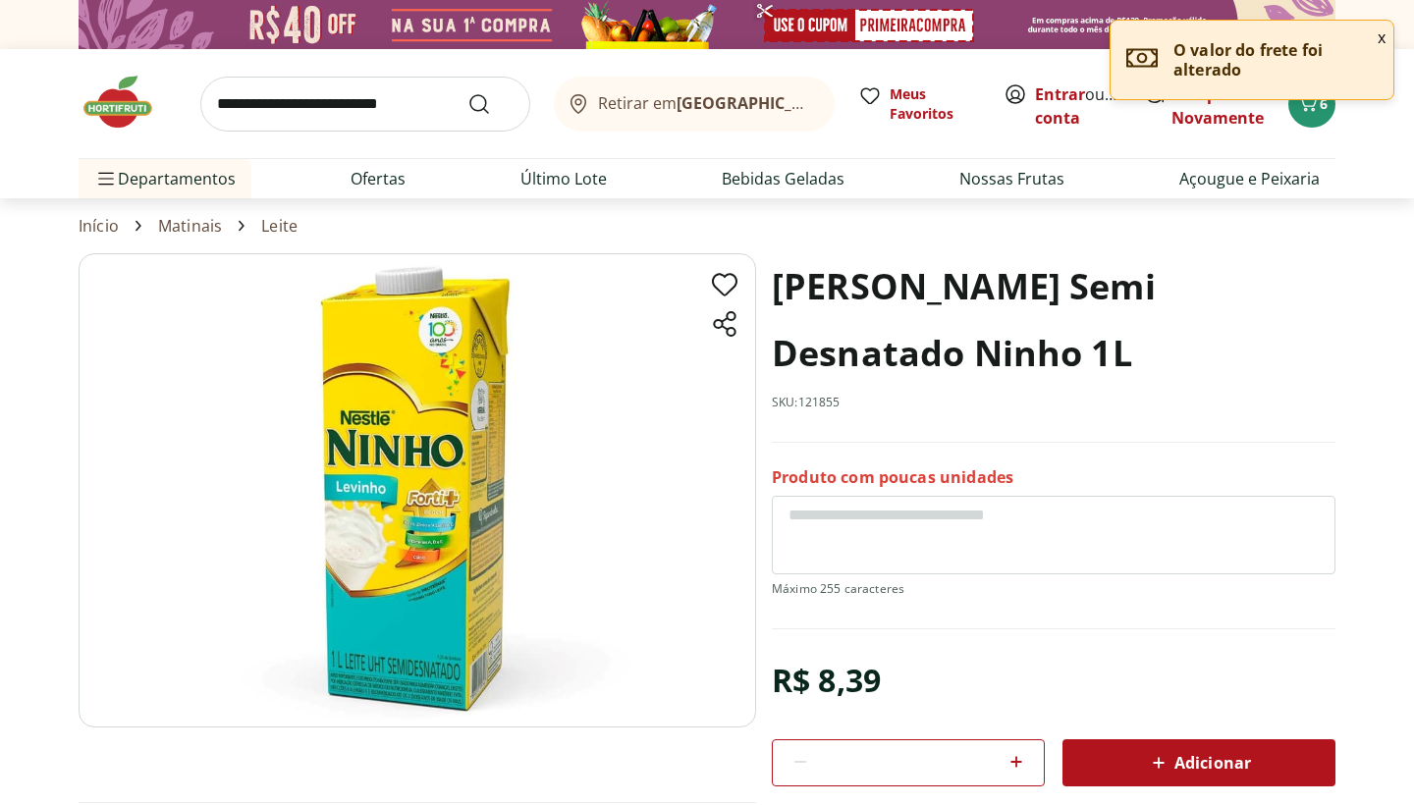
click at [1377, 35] on button "x" at bounding box center [1382, 37] width 24 height 33
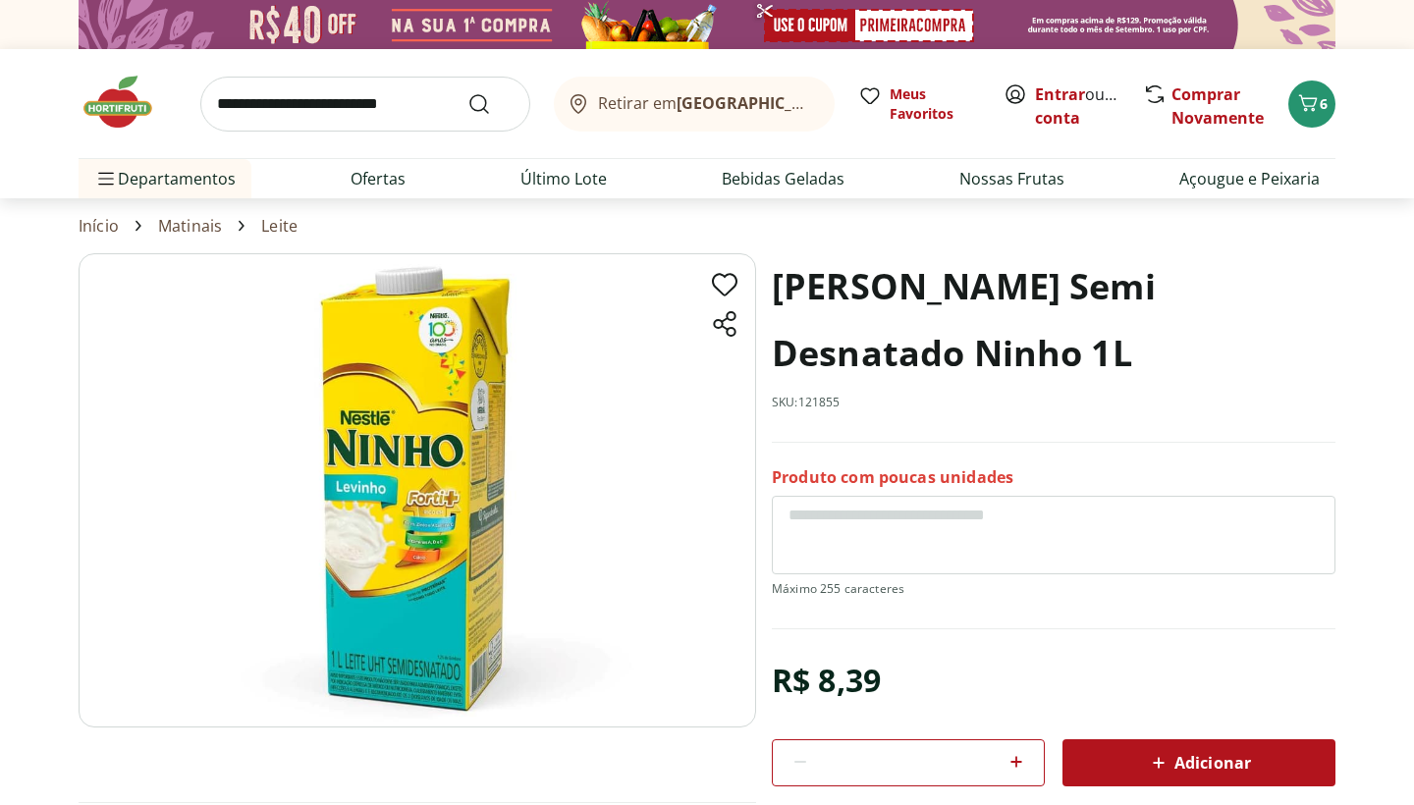
scroll to position [256, 0]
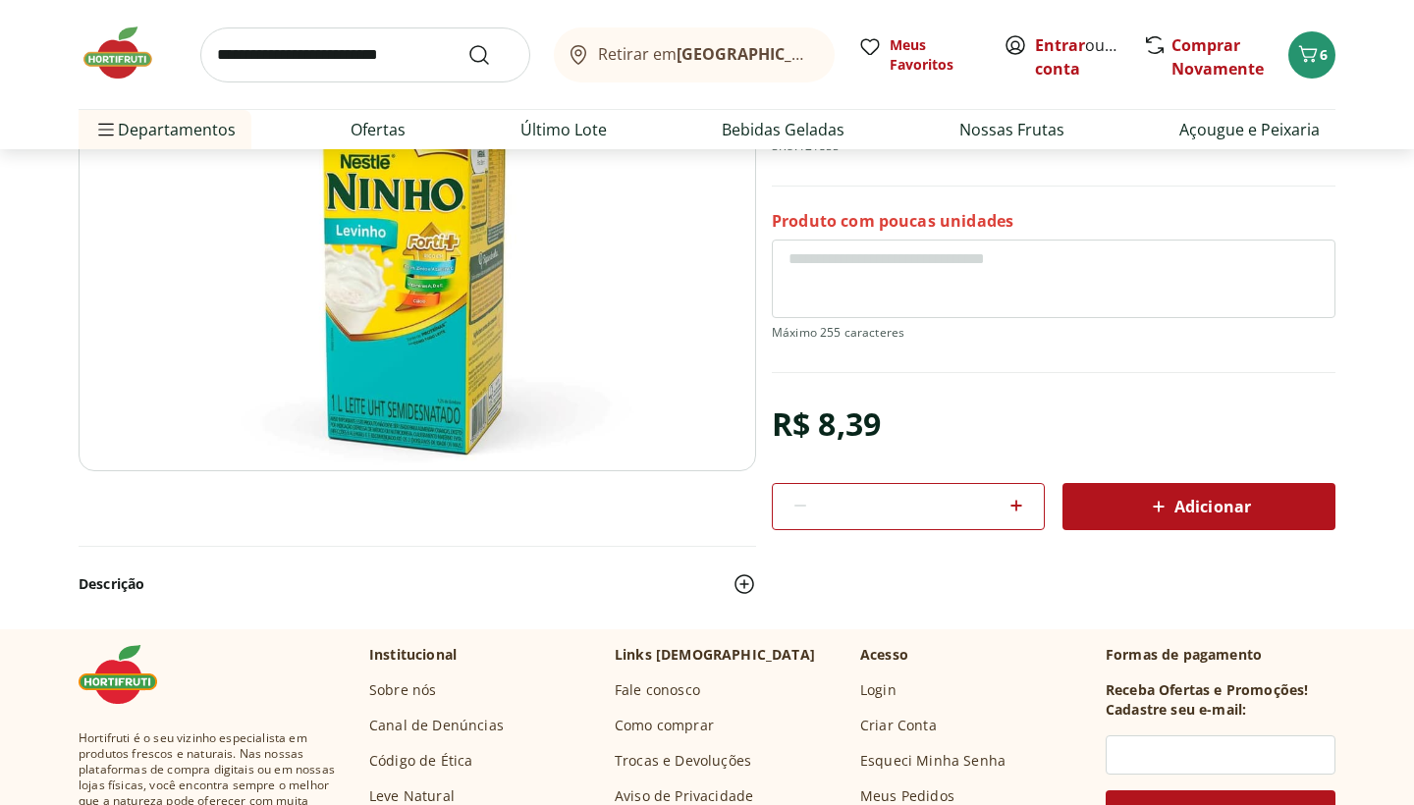
click at [1021, 502] on icon at bounding box center [1016, 506] width 24 height 24
click at [1020, 502] on icon at bounding box center [1016, 506] width 24 height 24
click at [1018, 502] on icon at bounding box center [1016, 506] width 24 height 24
type input "*"
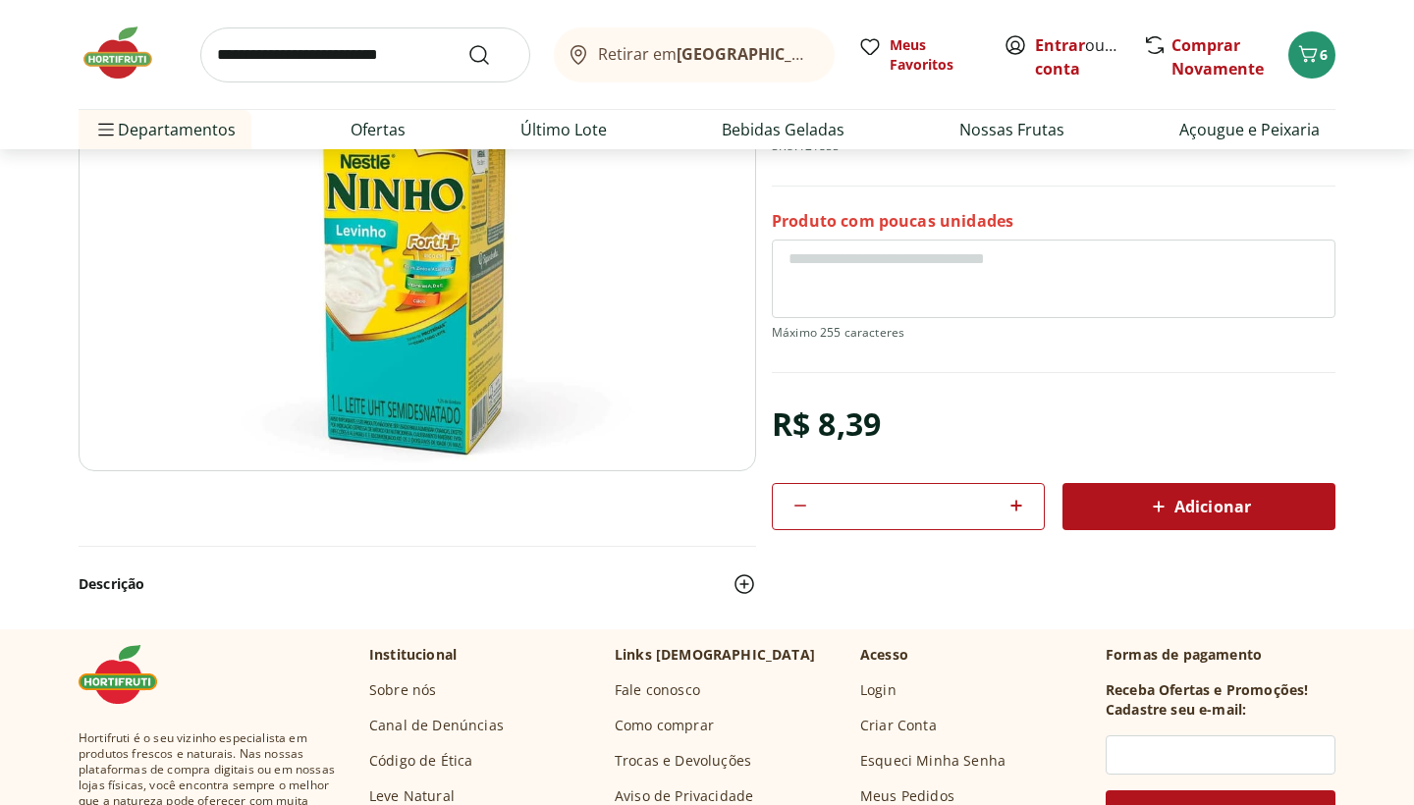
click at [1145, 504] on div "Adicionar" at bounding box center [1199, 506] width 242 height 35
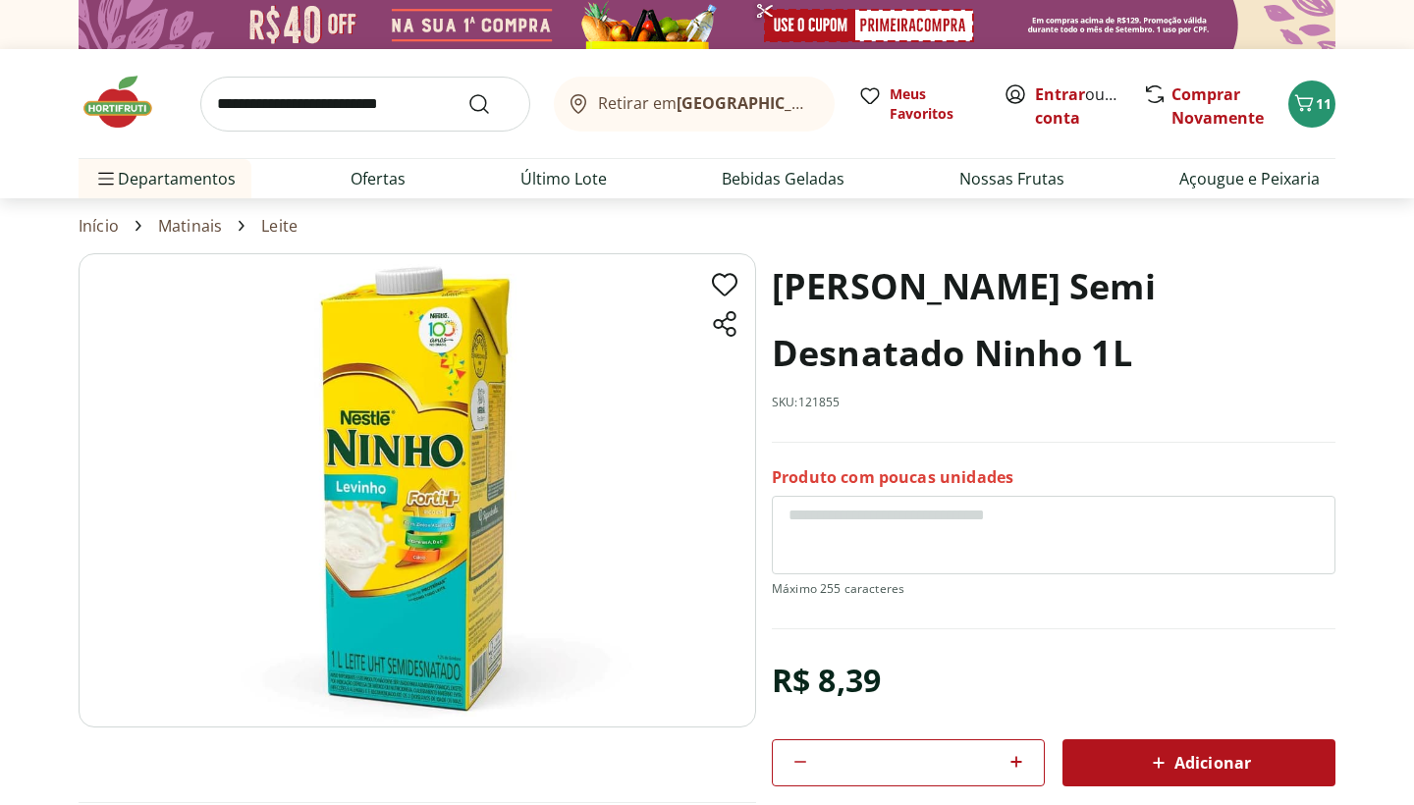
scroll to position [0, 0]
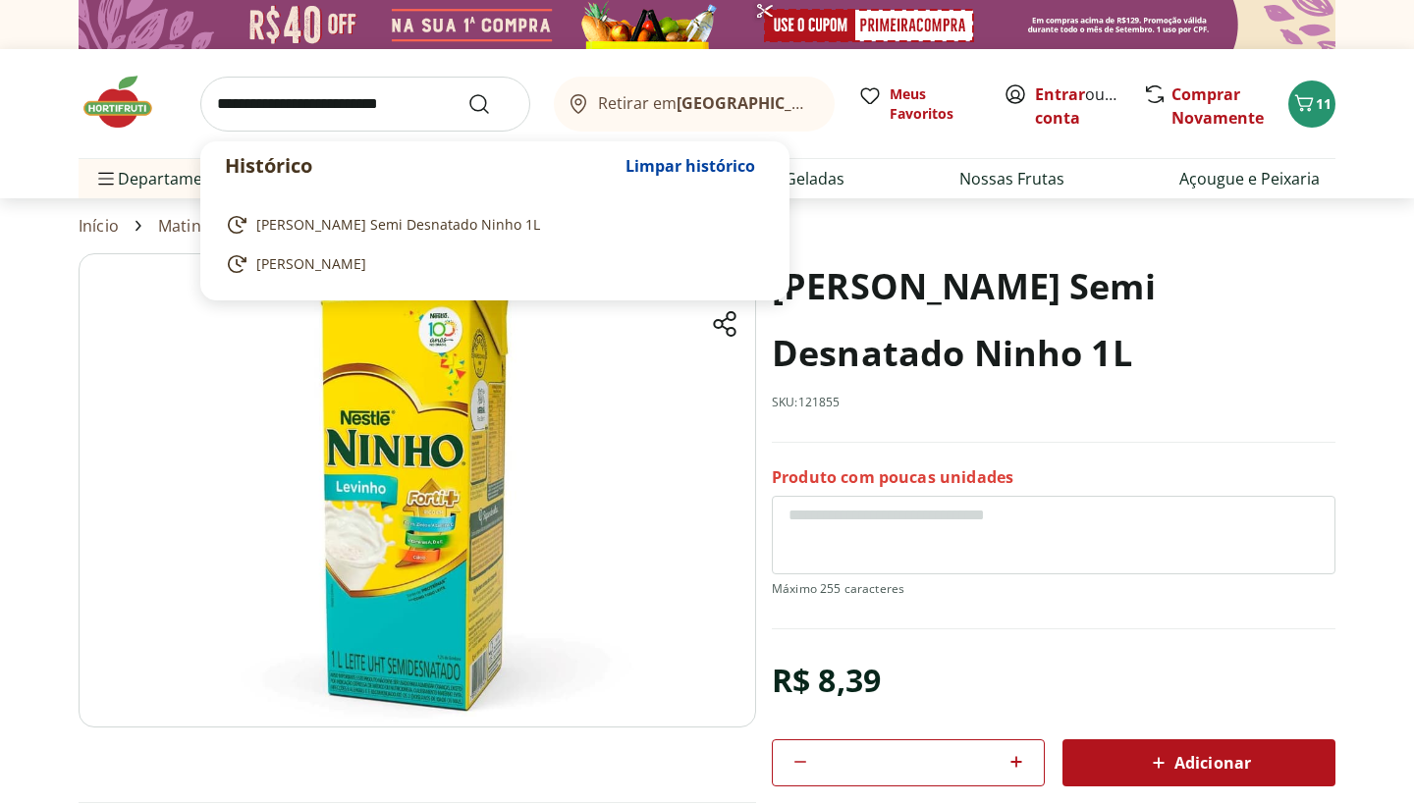
click at [336, 117] on input "search" at bounding box center [365, 104] width 330 height 55
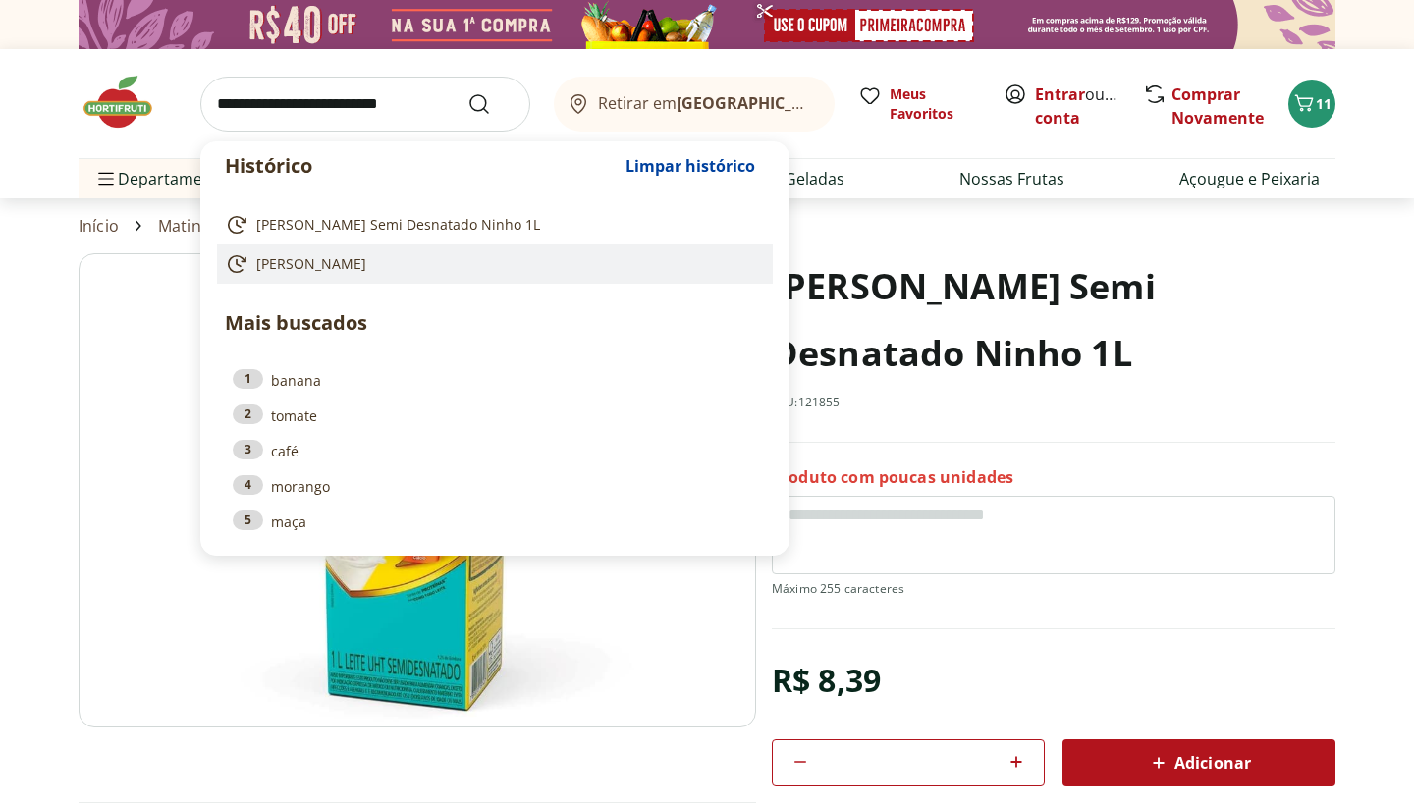
click at [298, 259] on span "matte leão" at bounding box center [311, 264] width 110 height 20
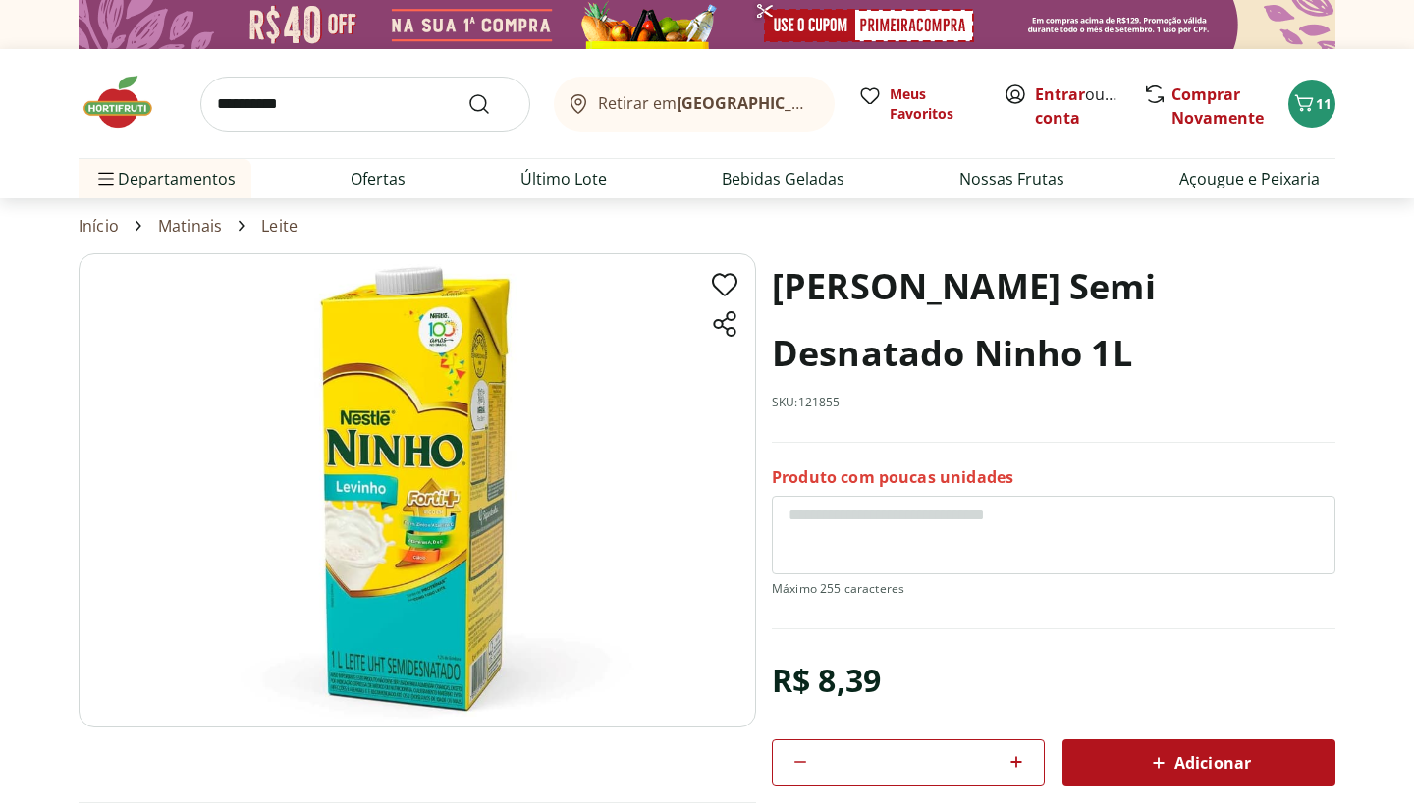
type input "**********"
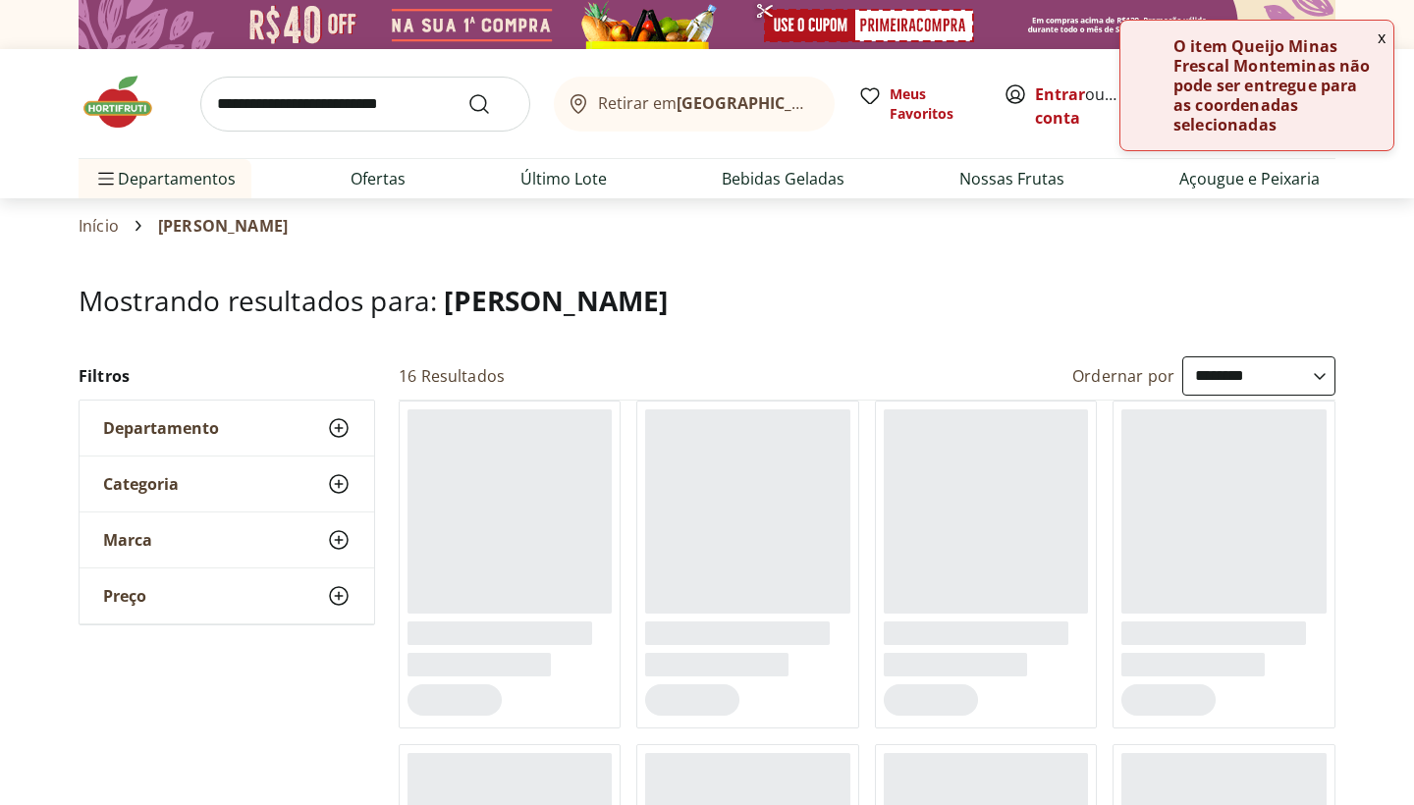
select select "**********"
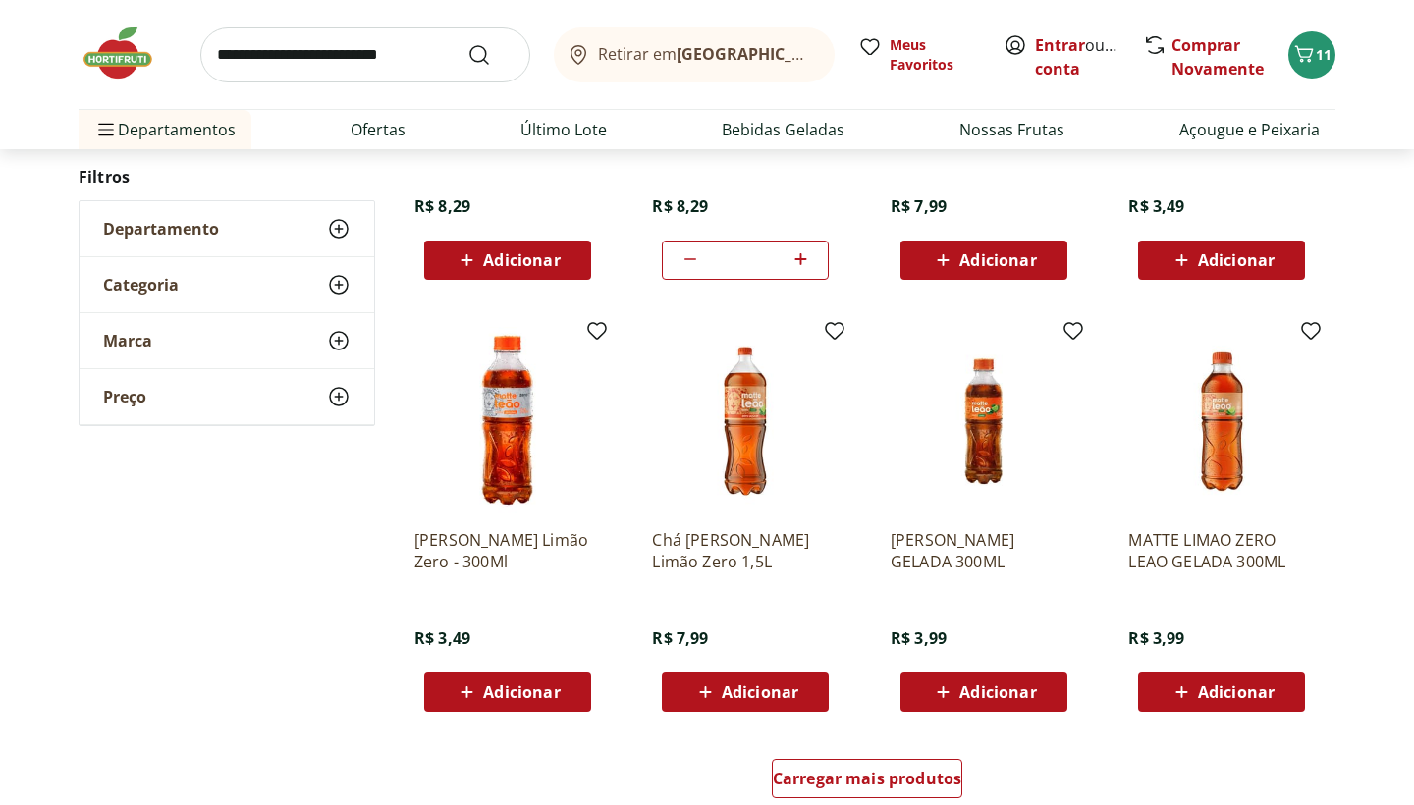
scroll to position [1176, 0]
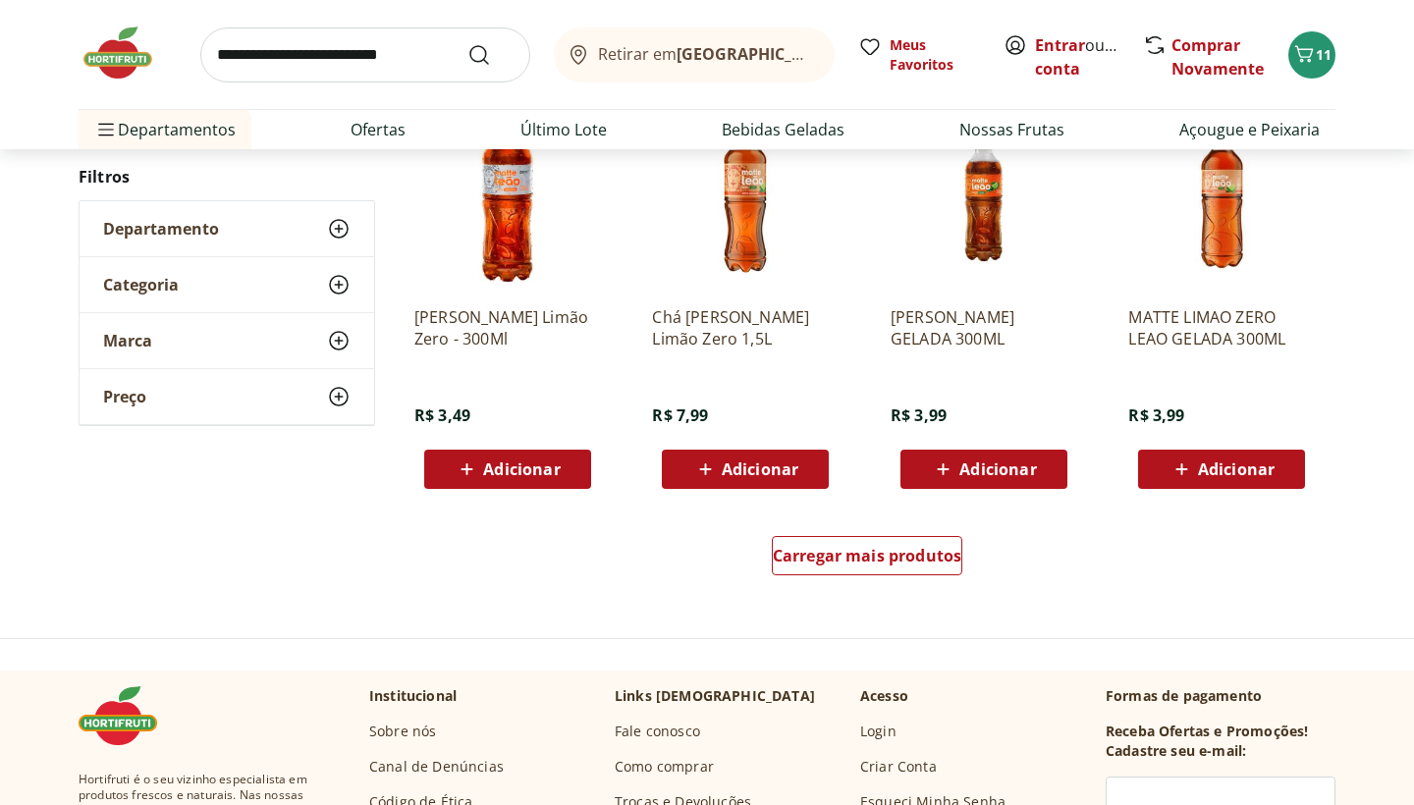
click at [521, 479] on span "Adicionar" at bounding box center [507, 470] width 105 height 24
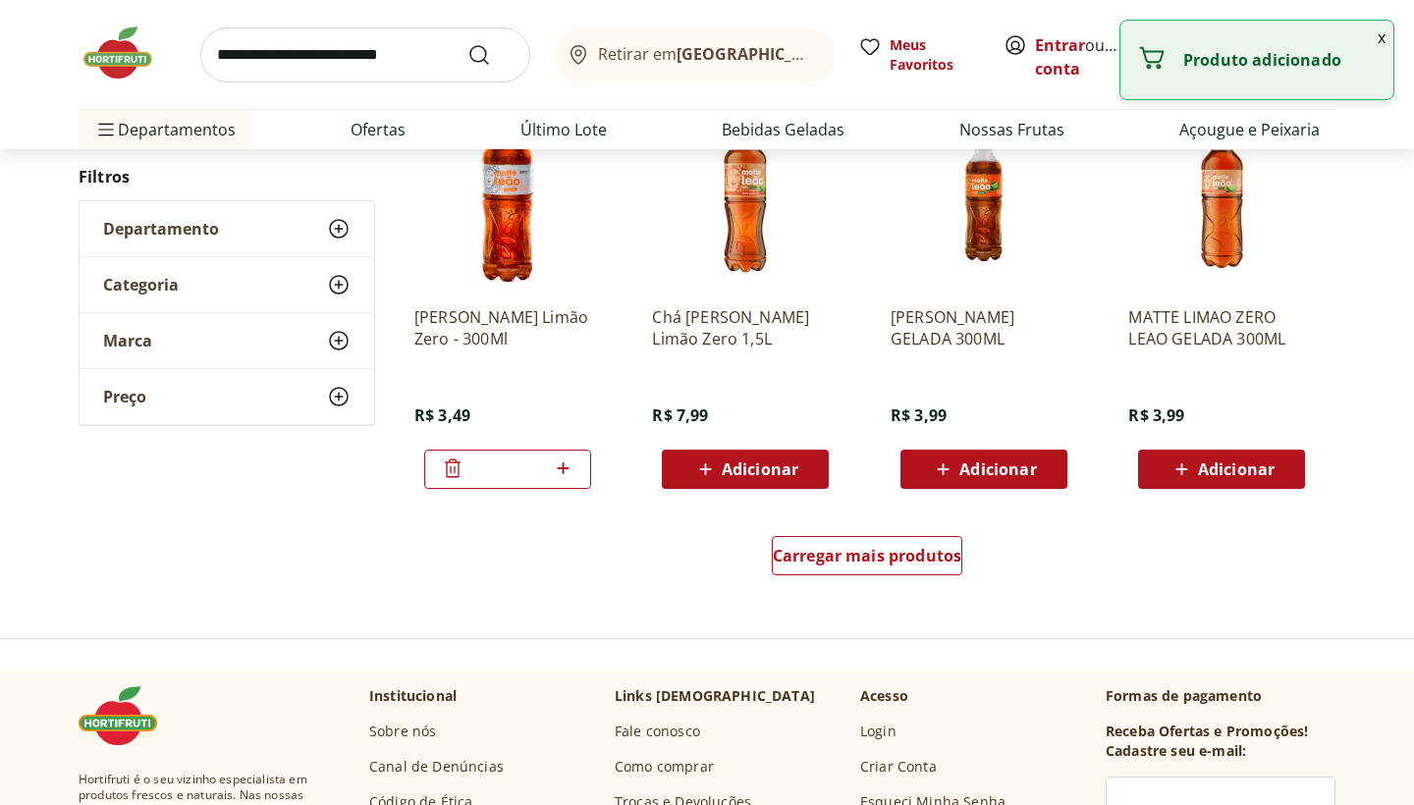
click at [568, 471] on icon at bounding box center [563, 469] width 25 height 24
click at [567, 467] on icon at bounding box center [563, 468] width 12 height 12
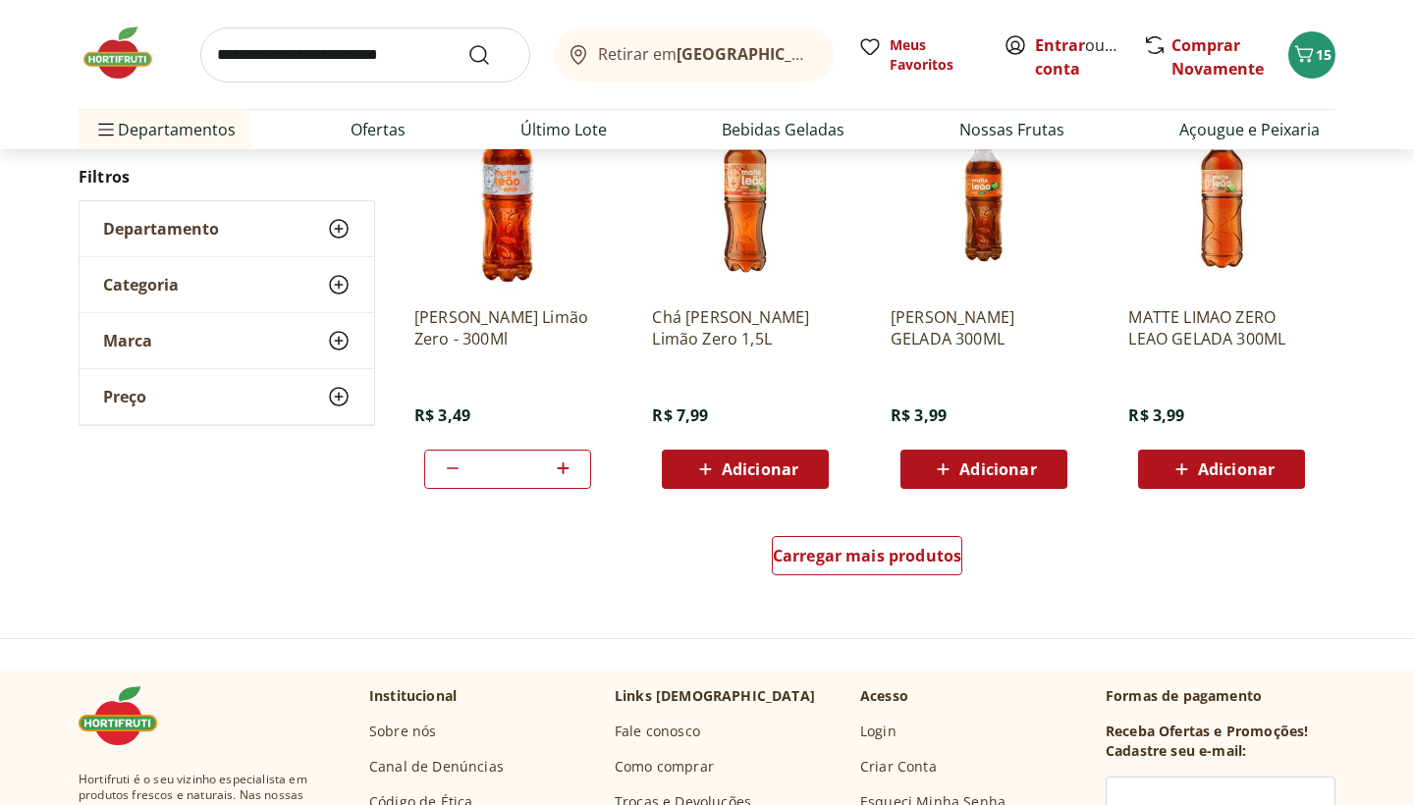
click at [567, 466] on icon at bounding box center [563, 469] width 25 height 24
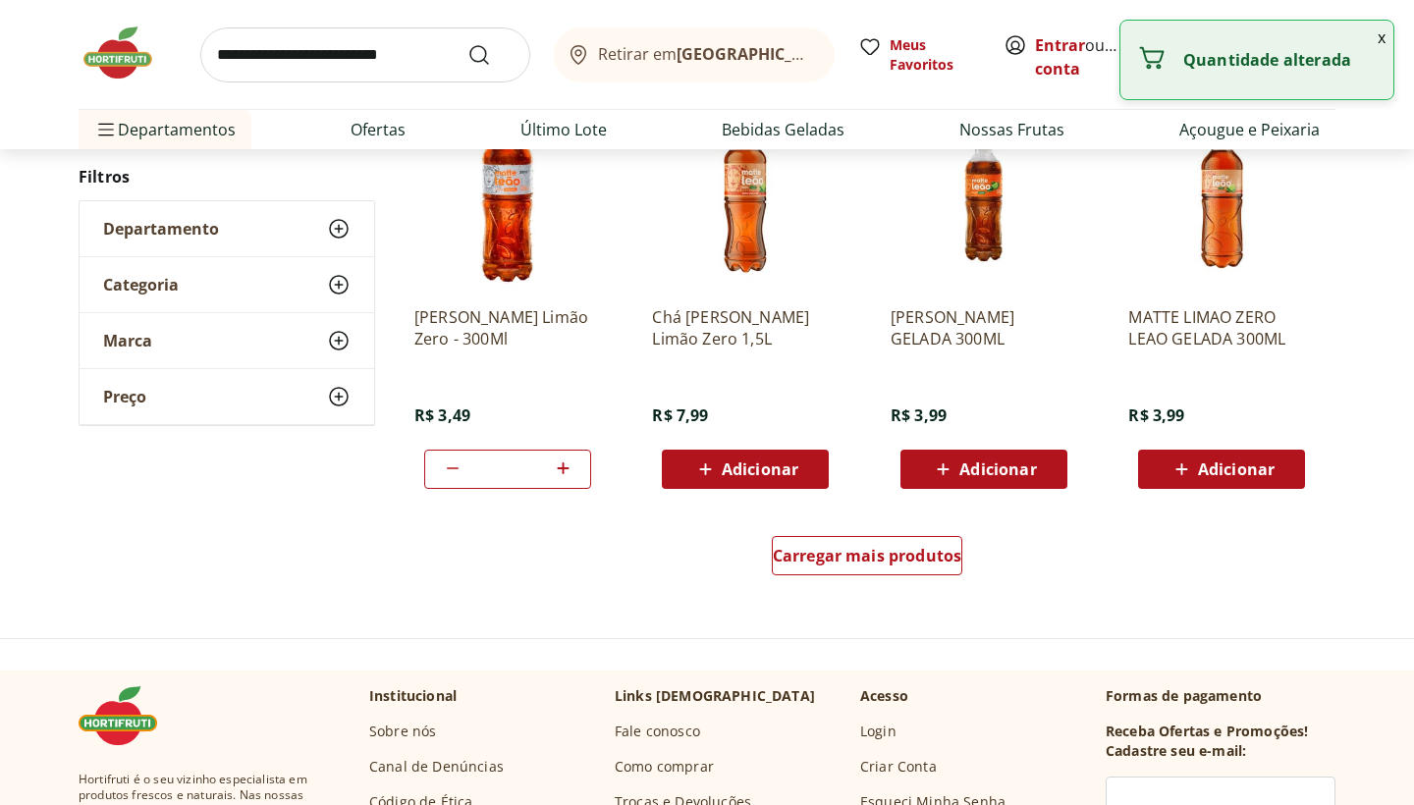
click at [567, 466] on icon at bounding box center [563, 469] width 25 height 24
type input "*"
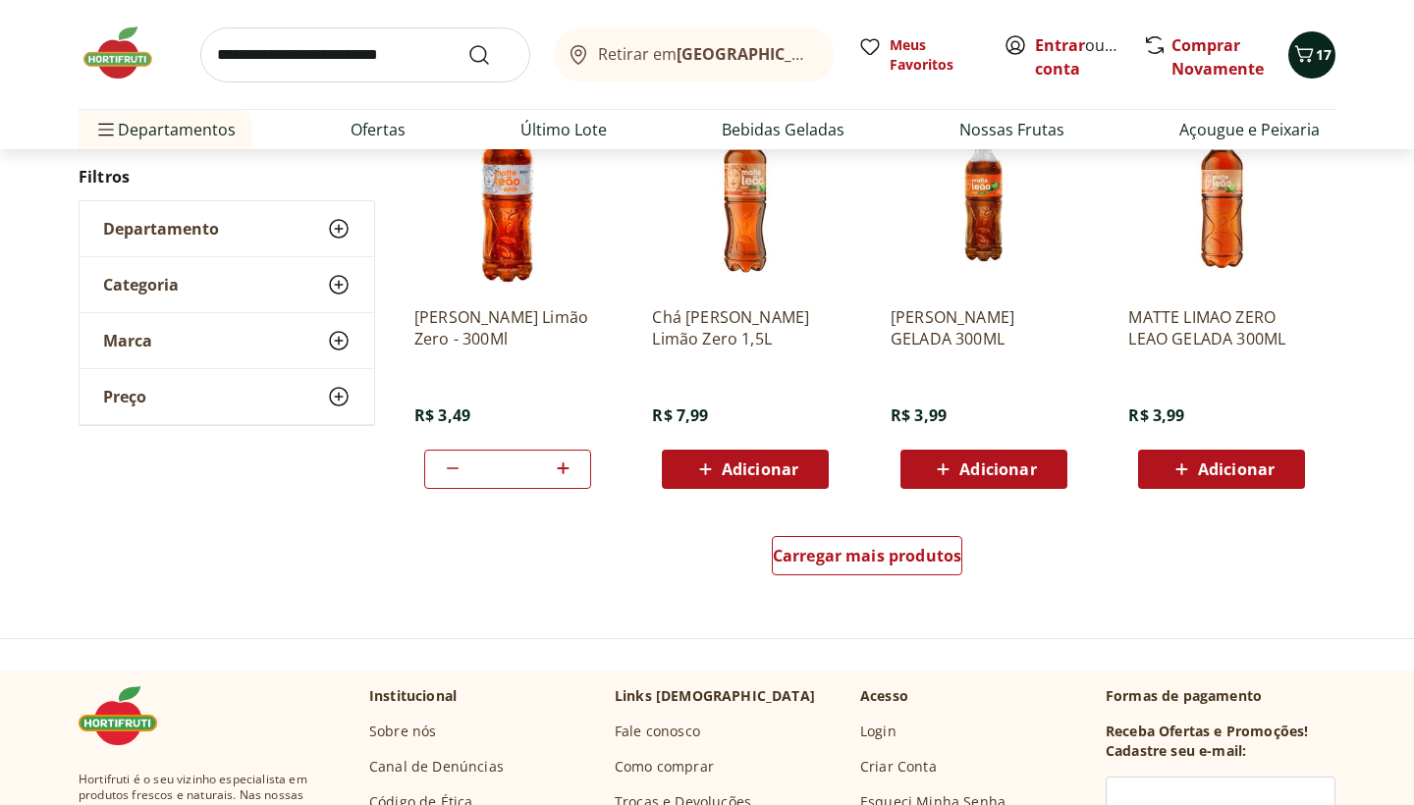
click at [1313, 59] on icon "Carrinho" at bounding box center [1304, 54] width 24 height 24
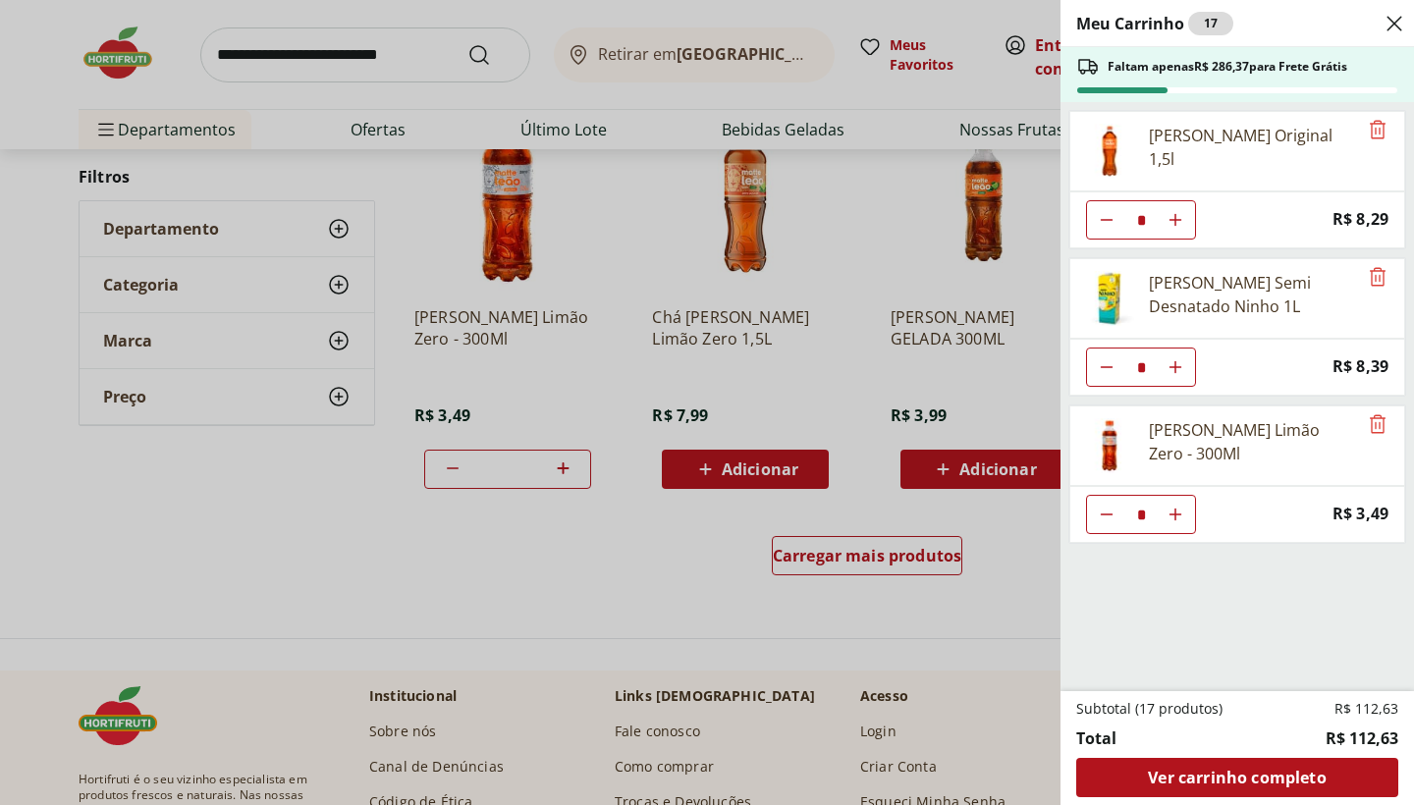
click at [377, 49] on div "Meu Carrinho 17 Faltam apenas R$ 286,37 para Frete Grátis Matte Leão Original 1…" at bounding box center [707, 402] width 1414 height 805
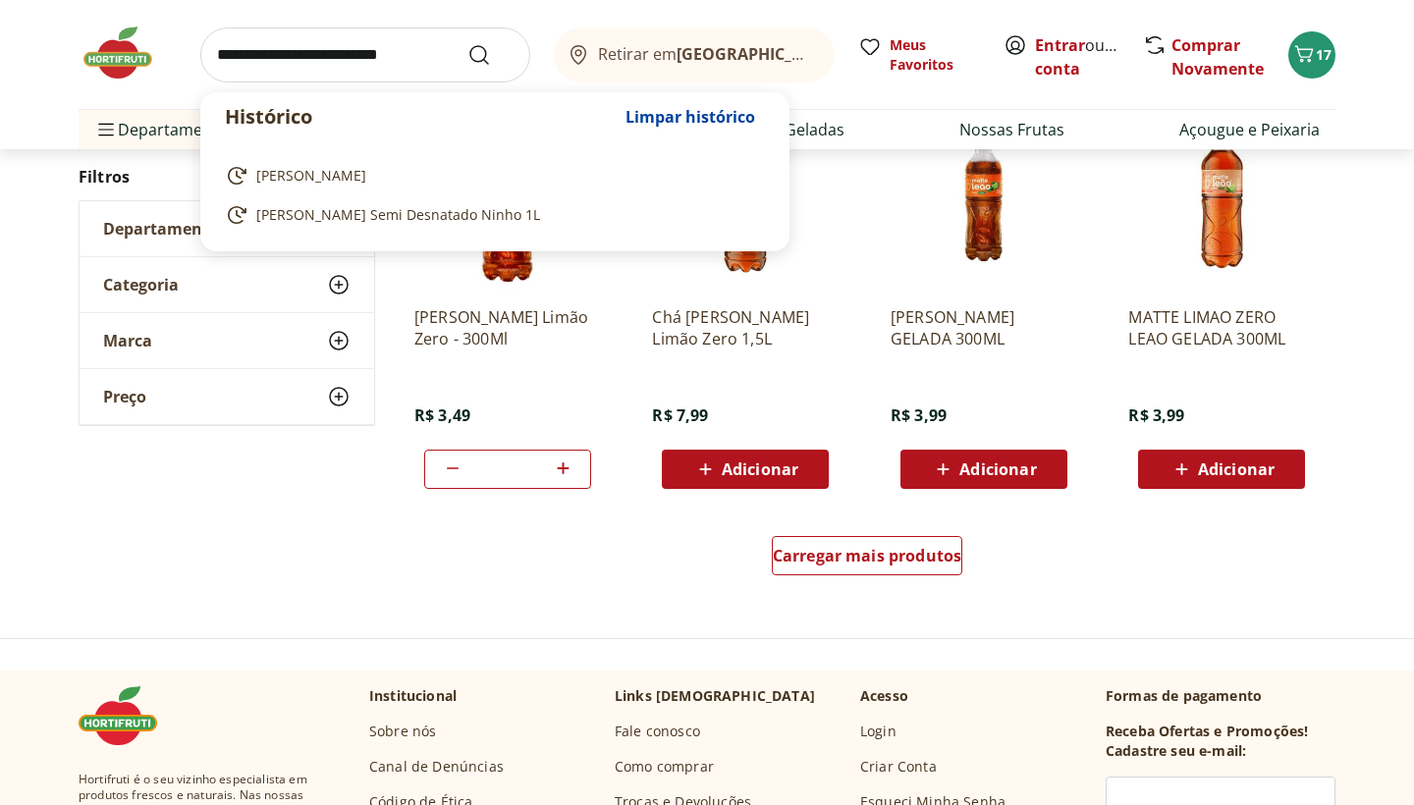
click at [380, 57] on input "search" at bounding box center [365, 54] width 330 height 55
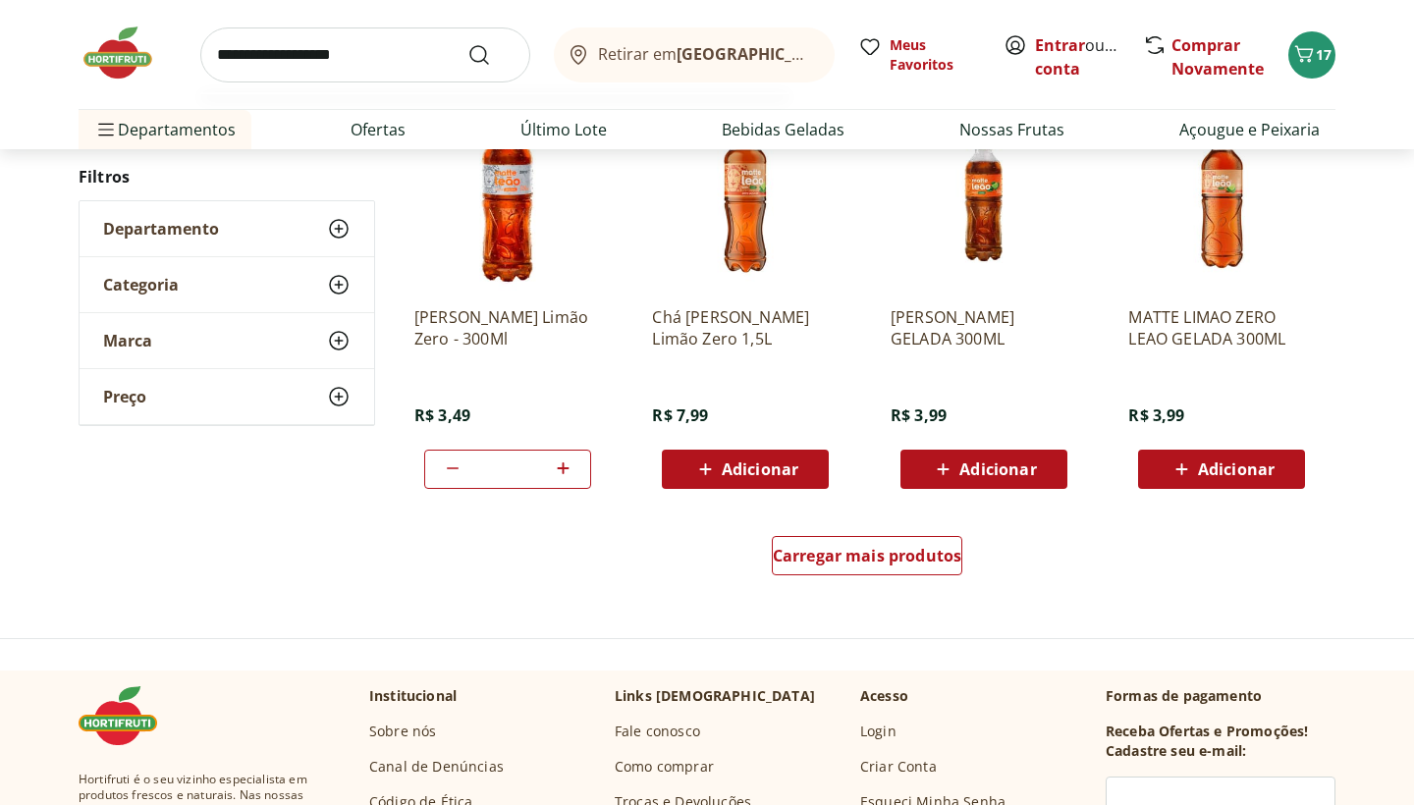
drag, startPoint x: 368, startPoint y: 95, endPoint x: 314, endPoint y: 390, distance: 299.5
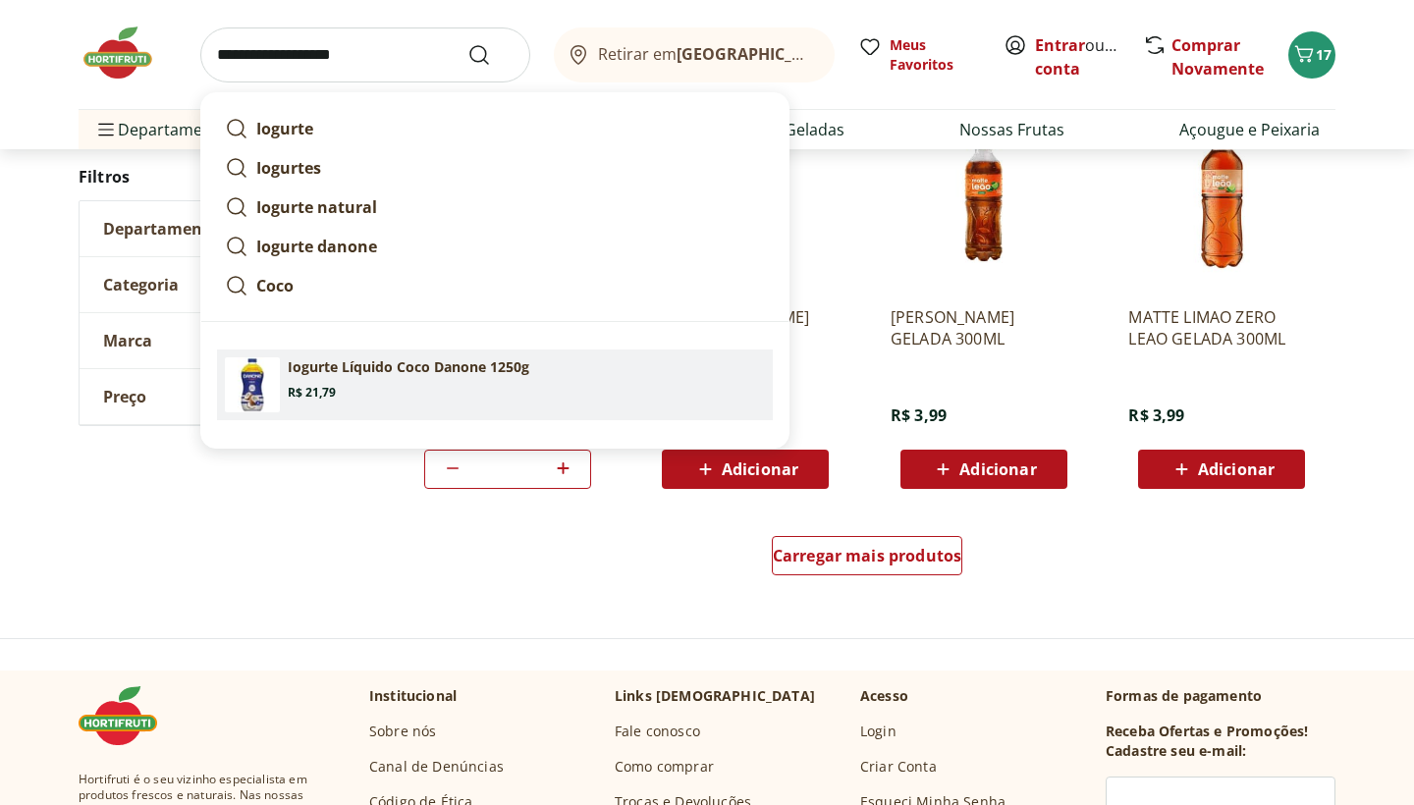
click at [315, 382] on section "Iogurte Líquido Coco Danone 1250g Price: R$ 21,79" at bounding box center [526, 378] width 477 height 43
type input "**********"
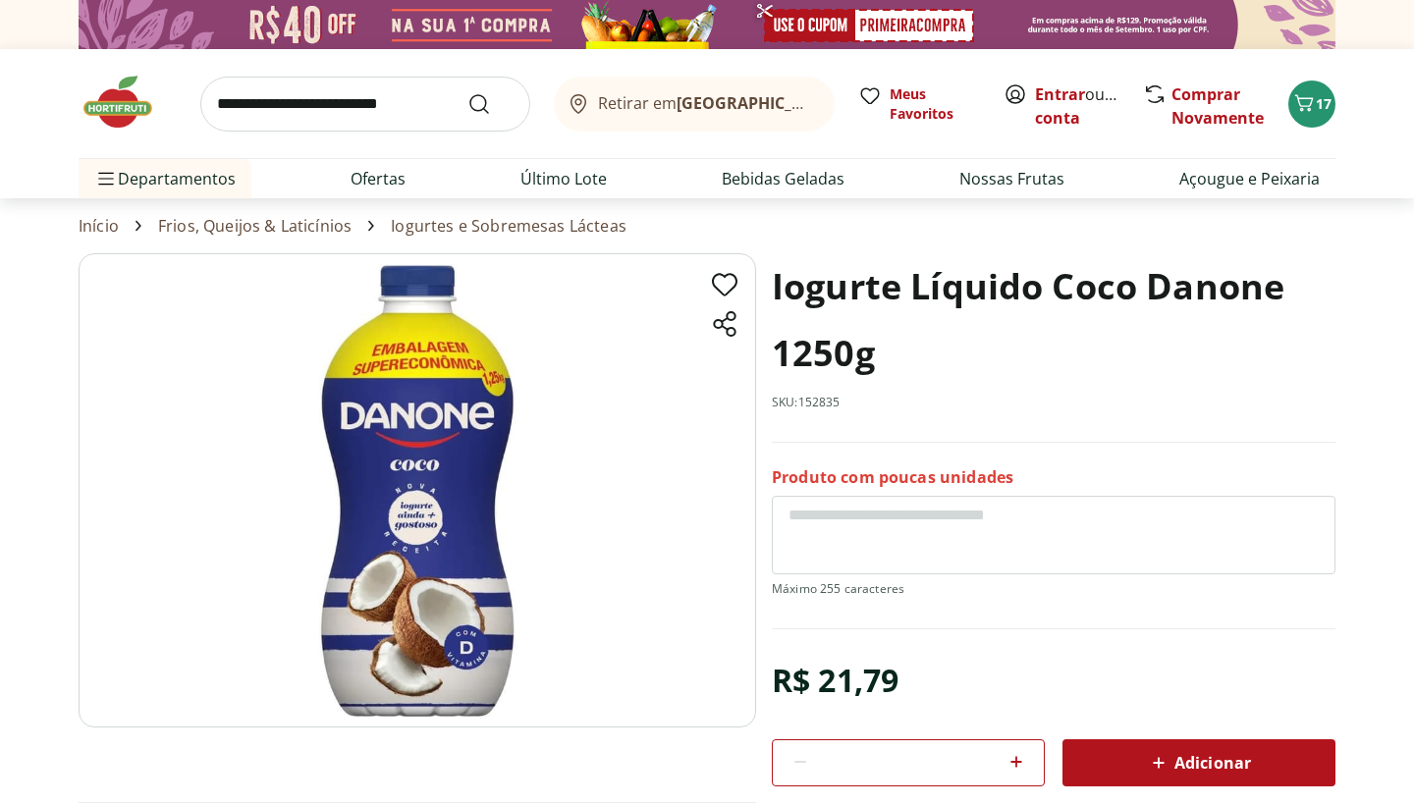
click at [1020, 762] on icon at bounding box center [1016, 762] width 24 height 24
click at [1019, 761] on icon at bounding box center [1016, 762] width 12 height 12
type input "*"
click at [1147, 762] on icon at bounding box center [1159, 763] width 24 height 24
click at [1310, 109] on icon "Carrinho" at bounding box center [1304, 102] width 19 height 17
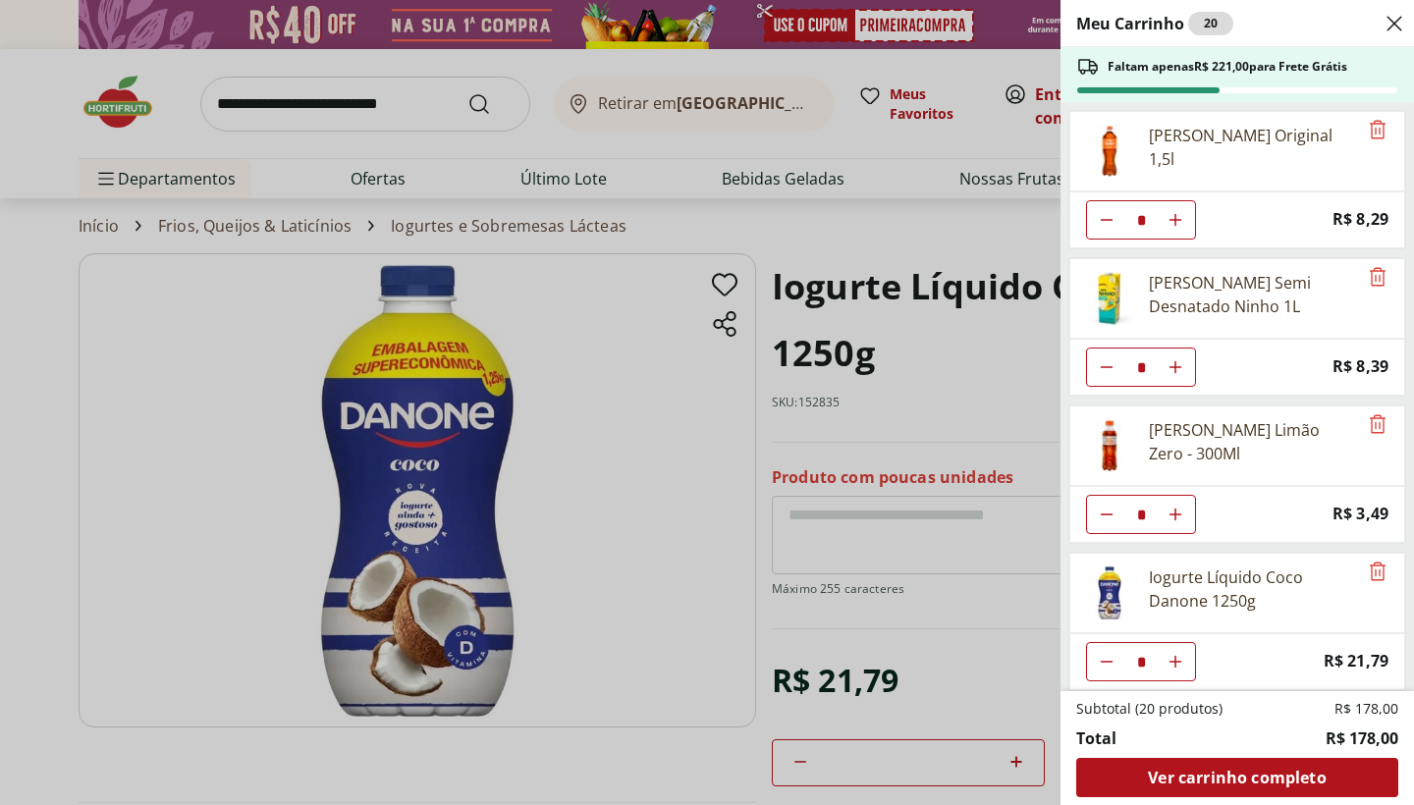
click at [1105, 373] on icon "Diminuir Quantidade" at bounding box center [1107, 367] width 16 height 16
type input "*"
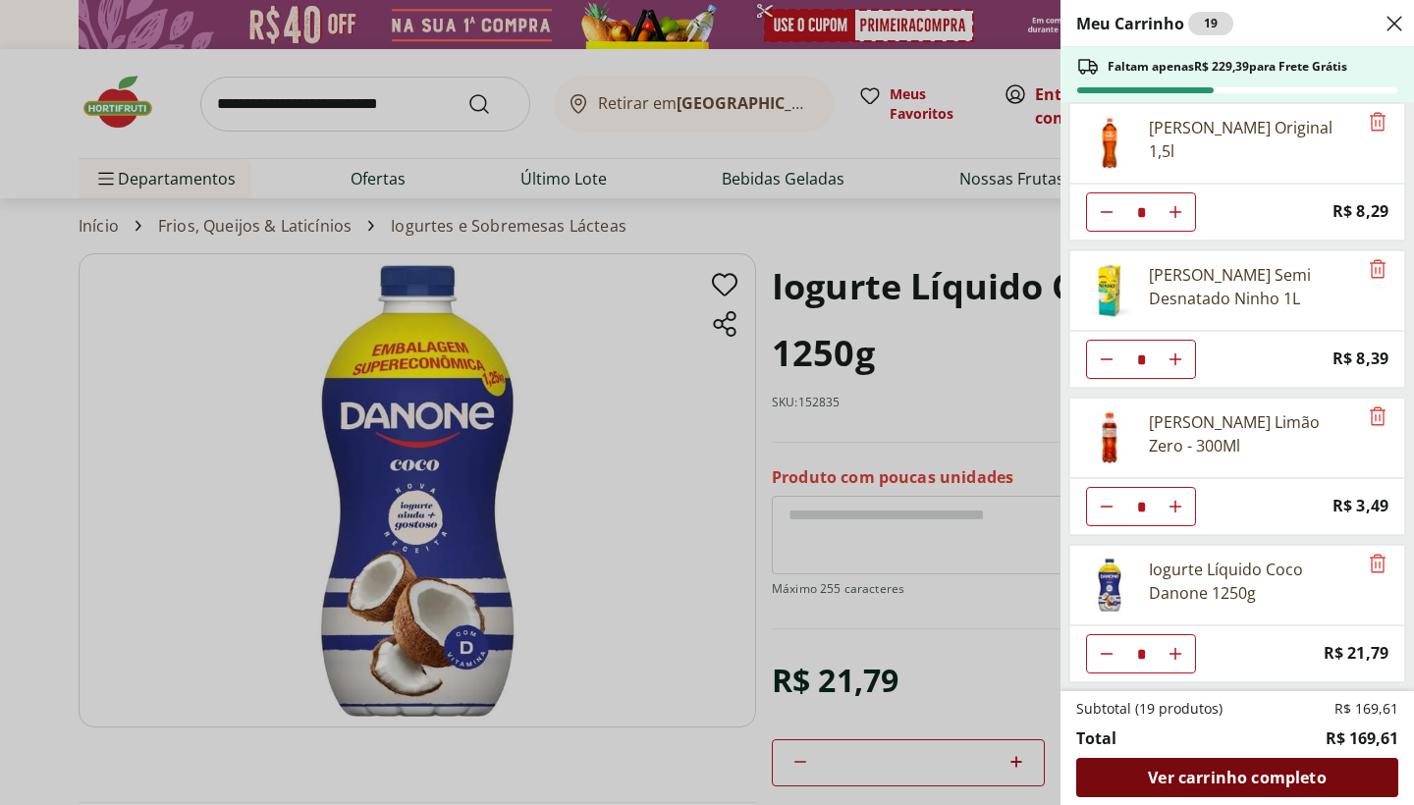
scroll to position [8, 0]
click at [1233, 776] on span "Ver carrinho completo" at bounding box center [1237, 778] width 178 height 16
